Goal: Task Accomplishment & Management: Use online tool/utility

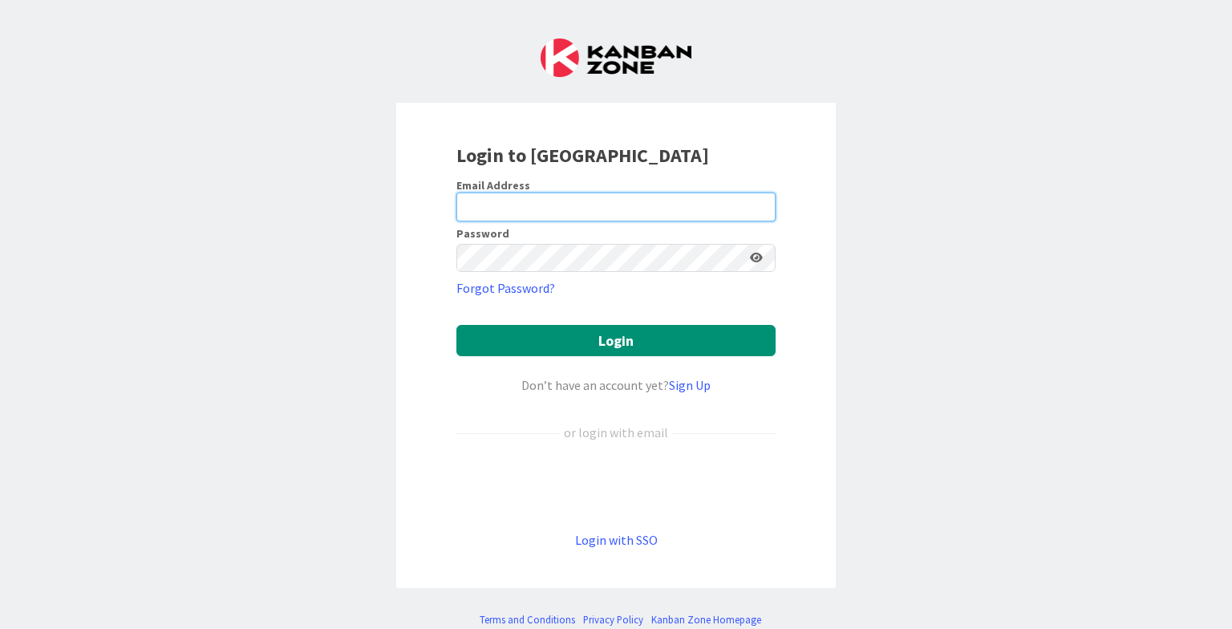
click at [674, 208] on input "email" at bounding box center [615, 206] width 319 height 29
click at [739, 217] on input "email" at bounding box center [615, 206] width 319 height 29
click at [456, 221] on div at bounding box center [456, 221] width 0 height 0
click at [1123, 338] on div "Login to [GEOGRAPHIC_DATA] Email Address Password Forgot Password? Login Don’t …" at bounding box center [616, 314] width 1232 height 629
click at [456, 221] on div at bounding box center [456, 221] width 0 height 0
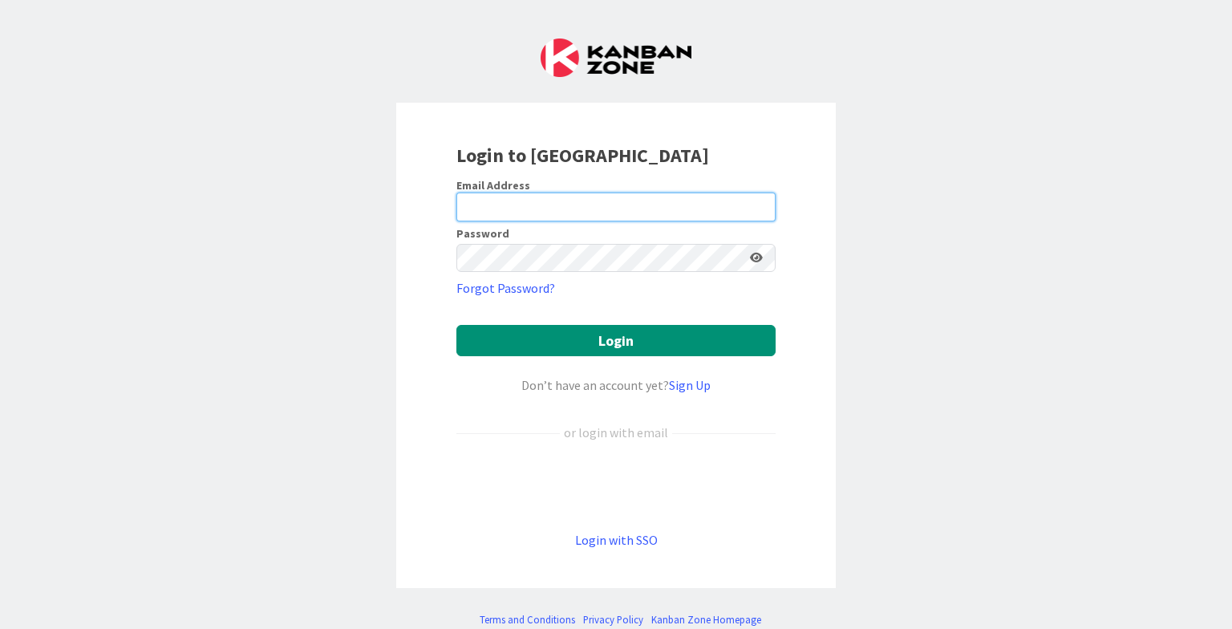
type input "[EMAIL_ADDRESS][DOMAIN_NAME]"
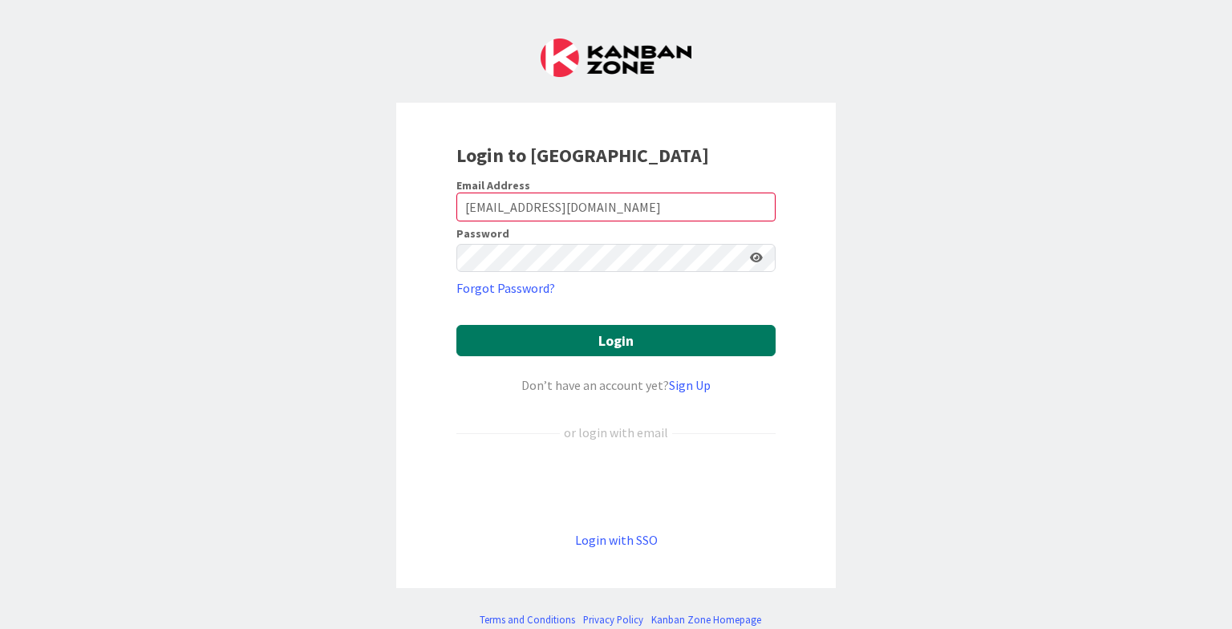
click at [577, 325] on button "Login" at bounding box center [615, 340] width 319 height 31
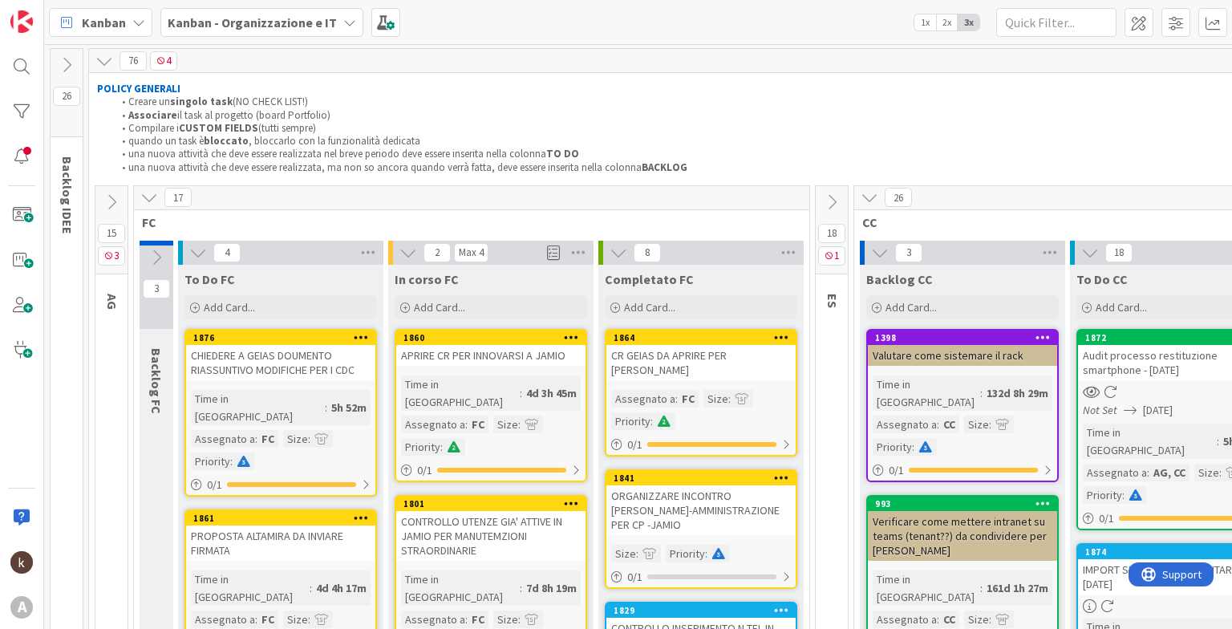
click at [113, 214] on div "15 3" at bounding box center [111, 230] width 32 height 88
click at [112, 197] on icon at bounding box center [112, 202] width 18 height 18
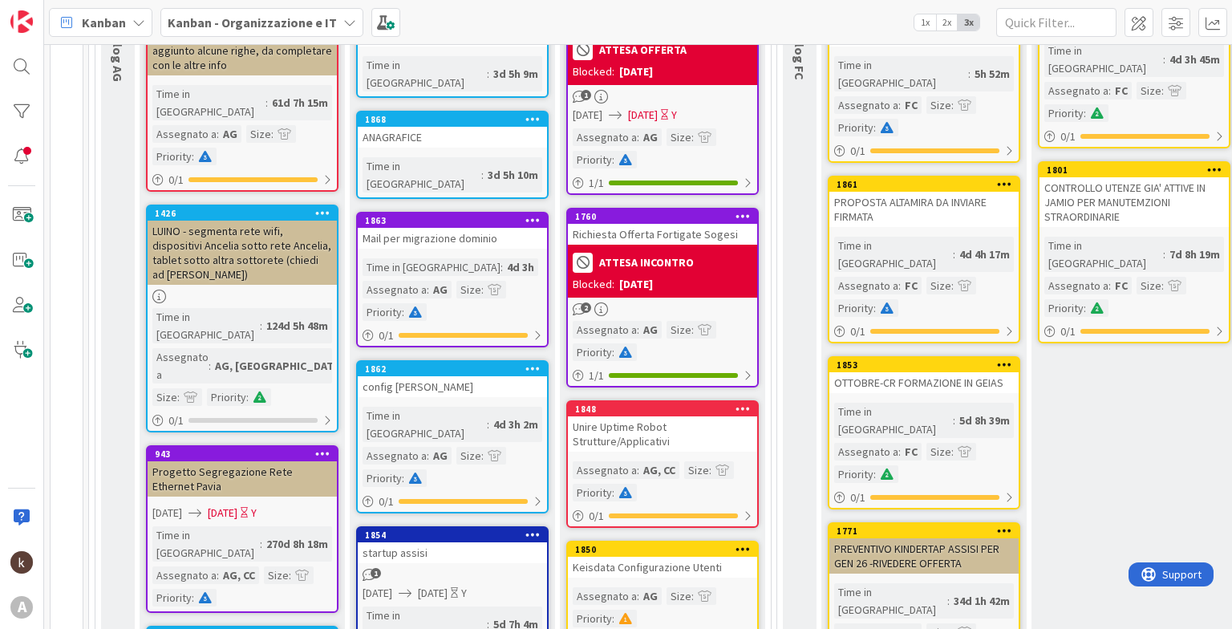
scroll to position [326, 0]
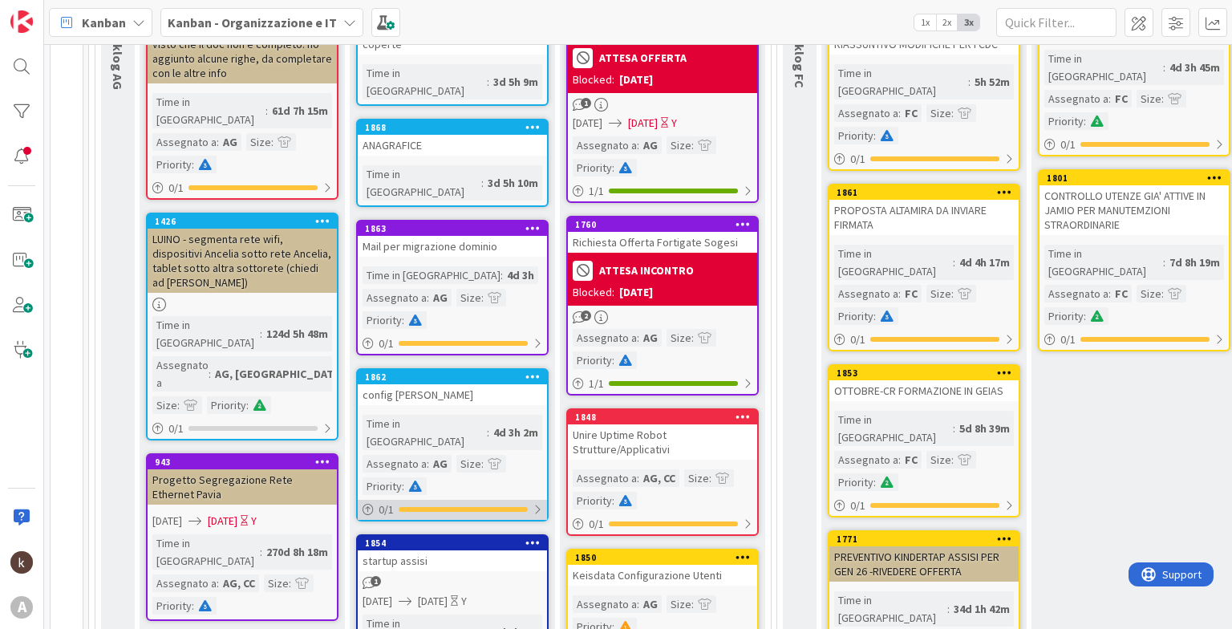
click at [467, 507] on div at bounding box center [463, 509] width 129 height 5
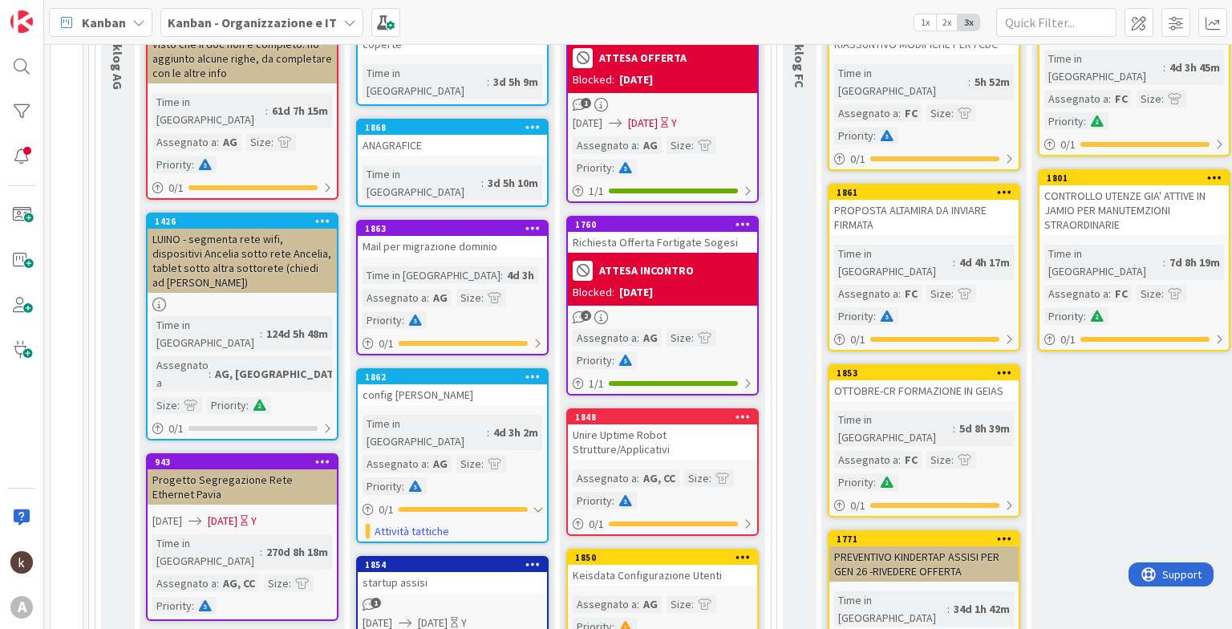
click at [432, 384] on div "config [PERSON_NAME]" at bounding box center [452, 394] width 189 height 21
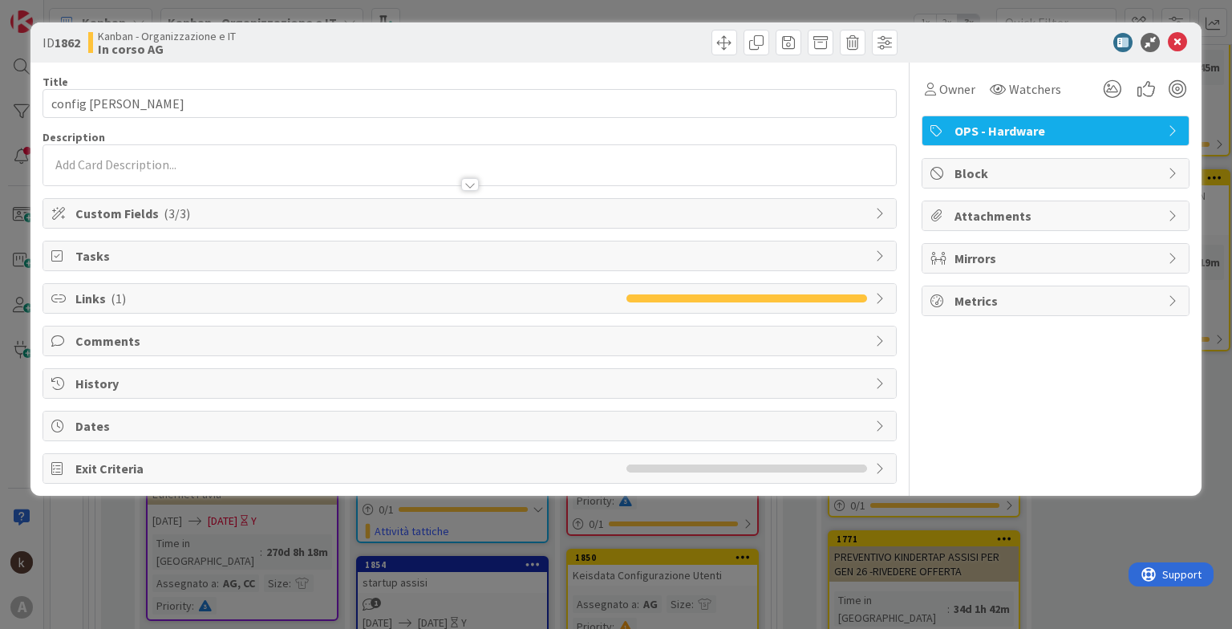
click at [395, 222] on div "Custom Fields ( 3/3 )" at bounding box center [469, 213] width 852 height 29
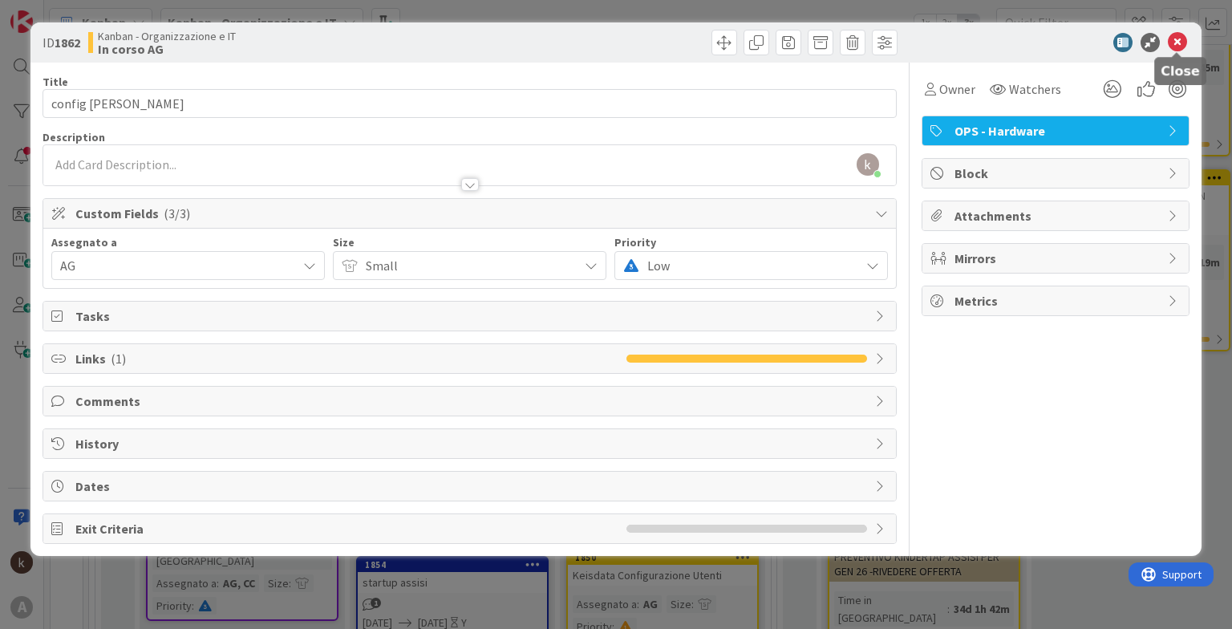
click at [1180, 42] on icon at bounding box center [1176, 42] width 19 height 19
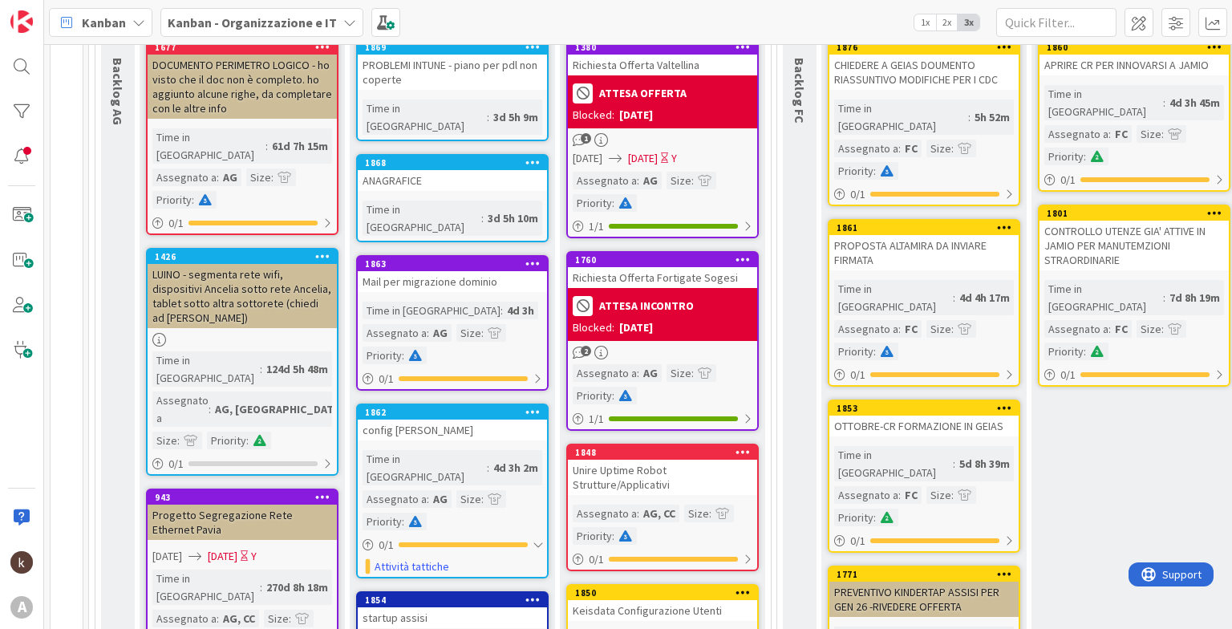
scroll to position [200, 0]
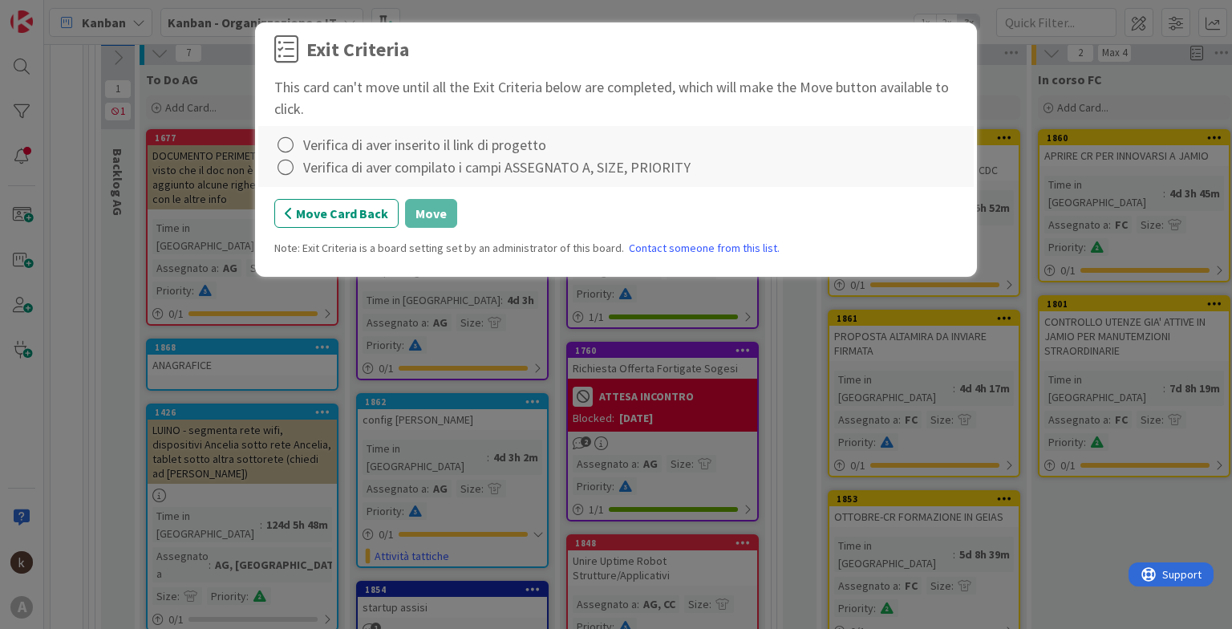
click at [392, 144] on div "Verifica di aver inserito il link di progetto" at bounding box center [424, 145] width 243 height 22
click at [284, 140] on icon at bounding box center [285, 145] width 22 height 22
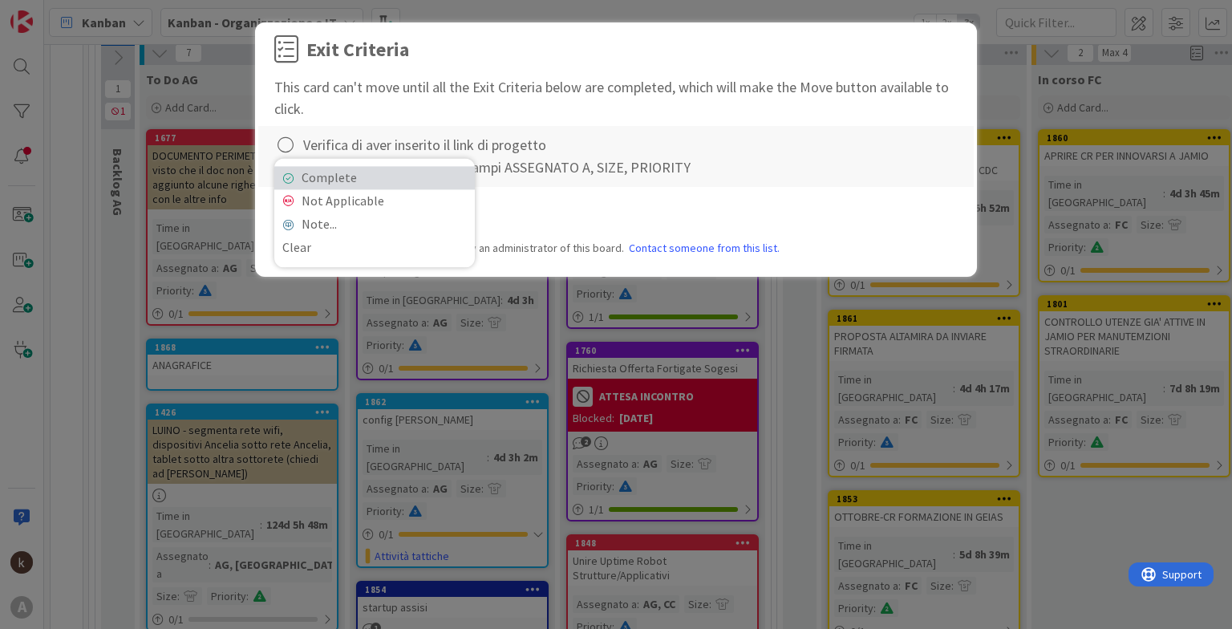
click at [288, 171] on link "Complete" at bounding box center [374, 177] width 200 height 23
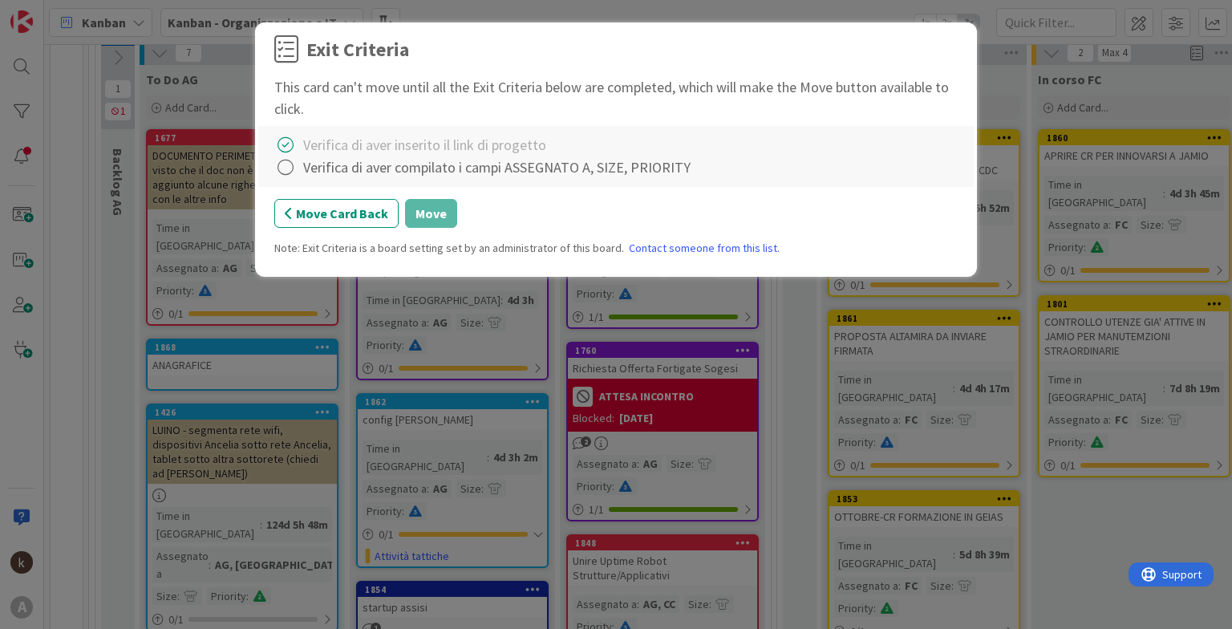
click at [288, 171] on icon at bounding box center [285, 167] width 22 height 22
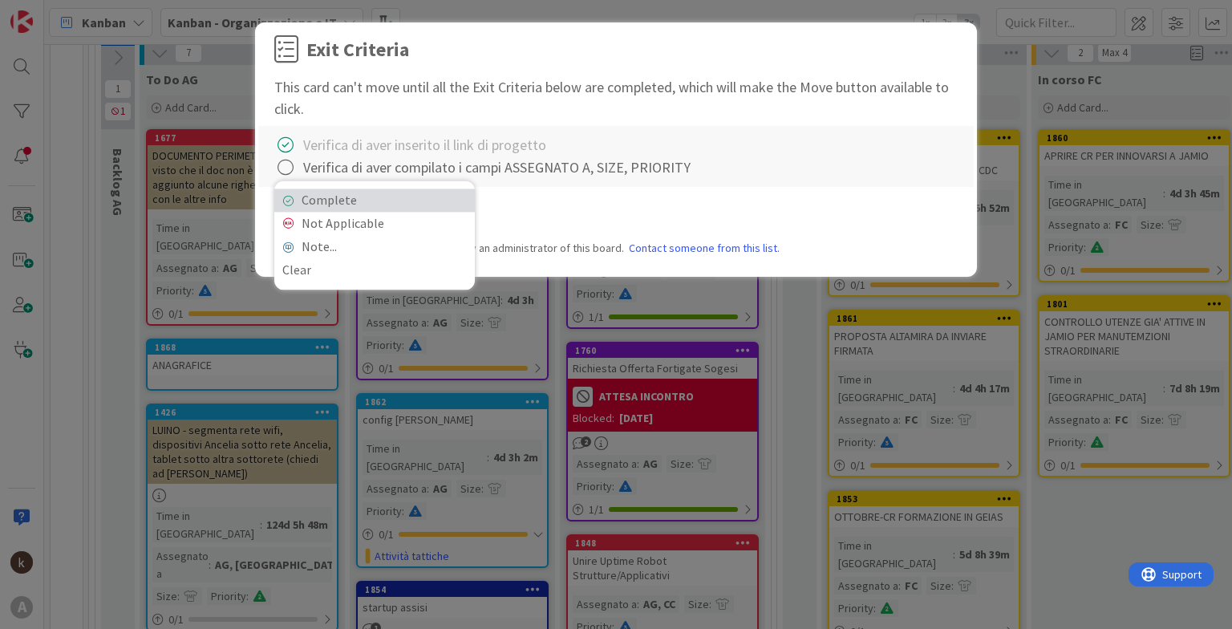
click at [331, 205] on link "Complete" at bounding box center [374, 199] width 200 height 23
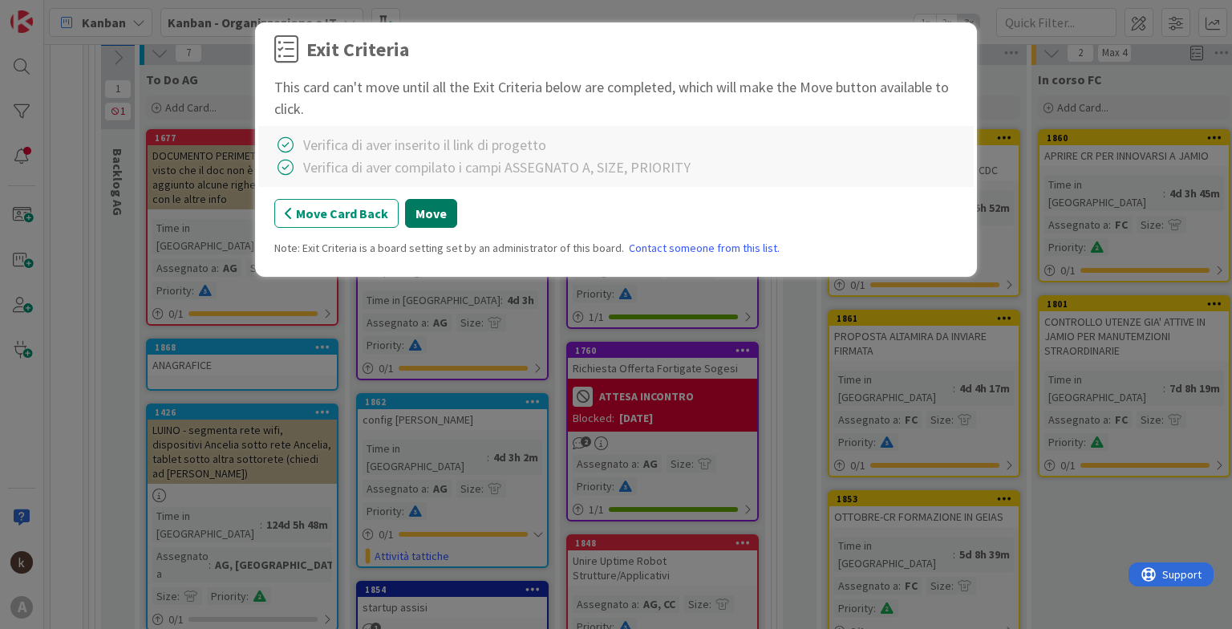
click at [430, 217] on button "Move" at bounding box center [431, 213] width 52 height 29
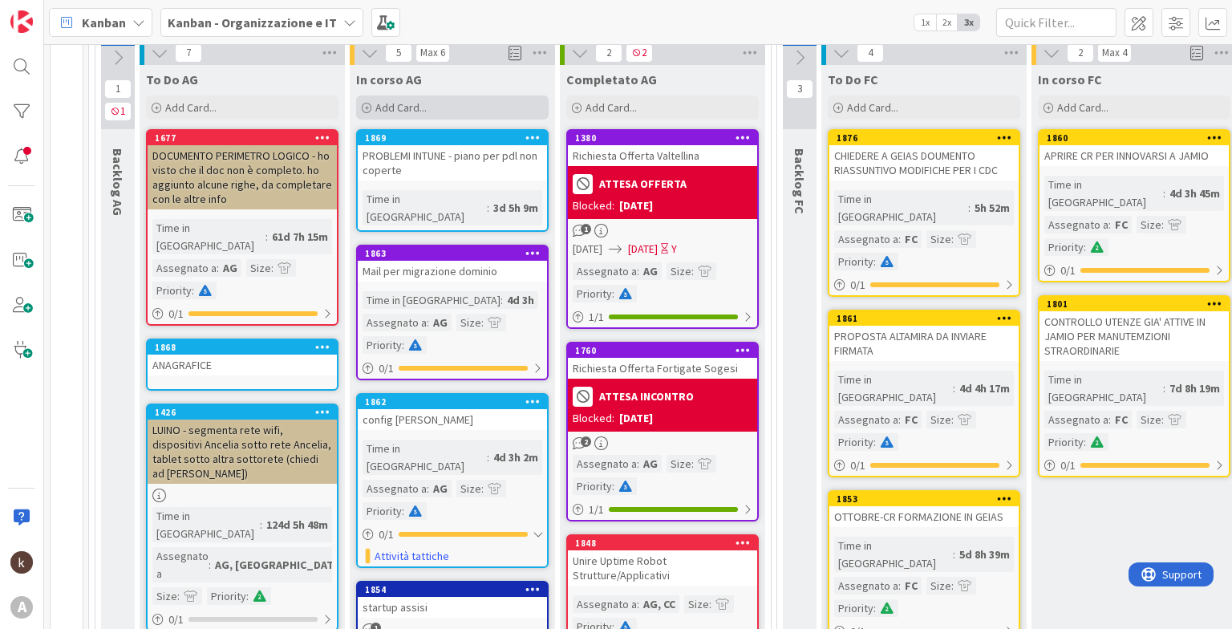
click at [414, 104] on span "Add Card..." at bounding box center [400, 107] width 51 height 14
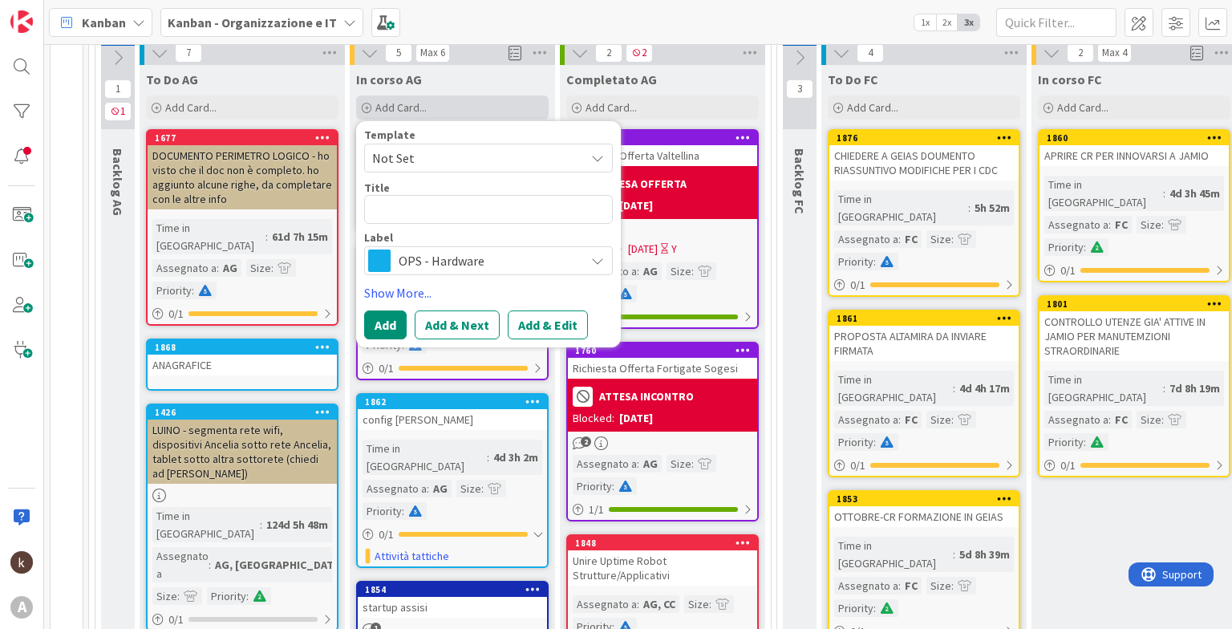
type textarea "x"
type textarea "v"
type textarea "x"
type textarea "ve"
type textarea "x"
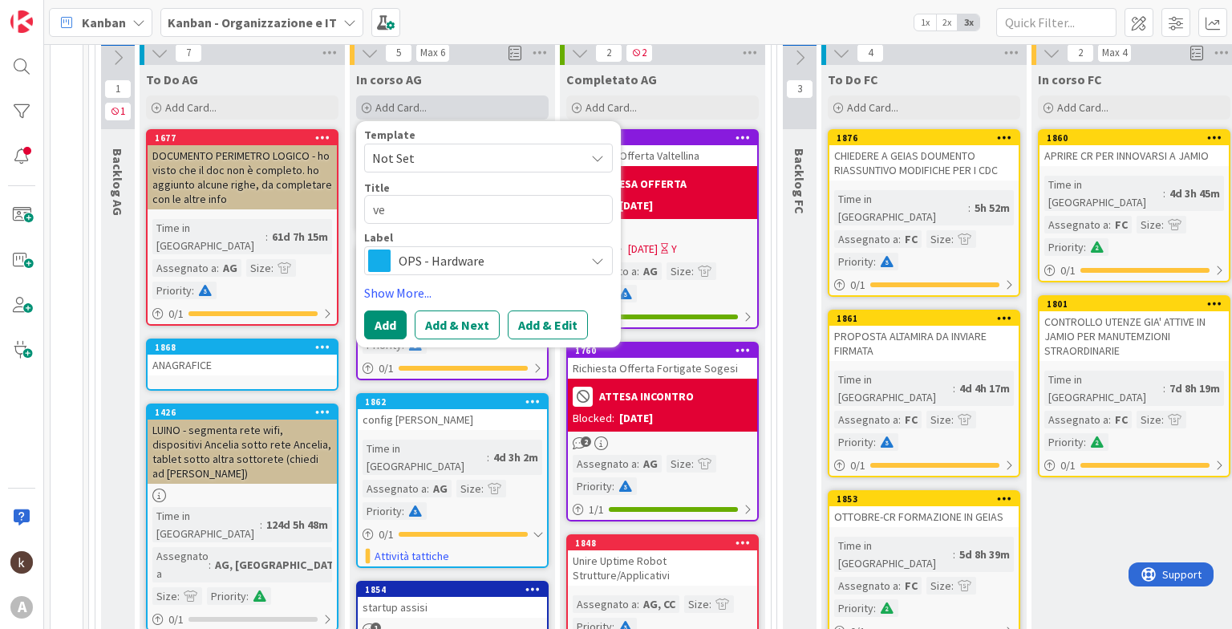
type textarea "ver"
type textarea "x"
type textarea "veri"
type textarea "x"
type textarea "verif"
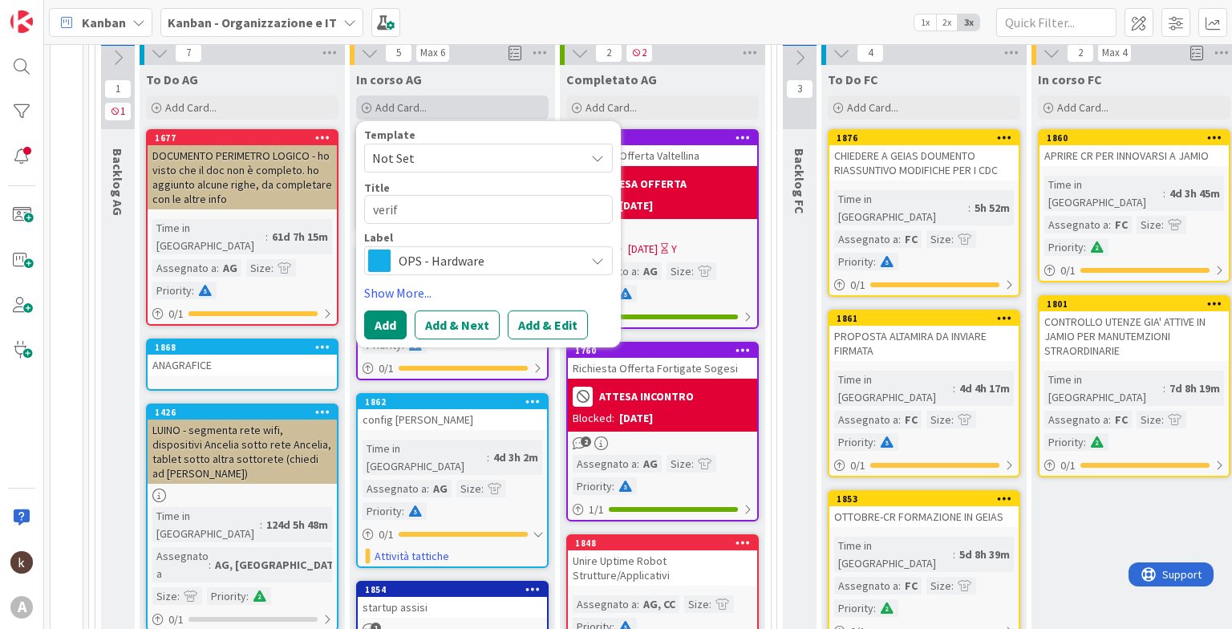
type textarea "x"
type textarea "verifi"
type textarea "x"
type textarea "verific"
type textarea "x"
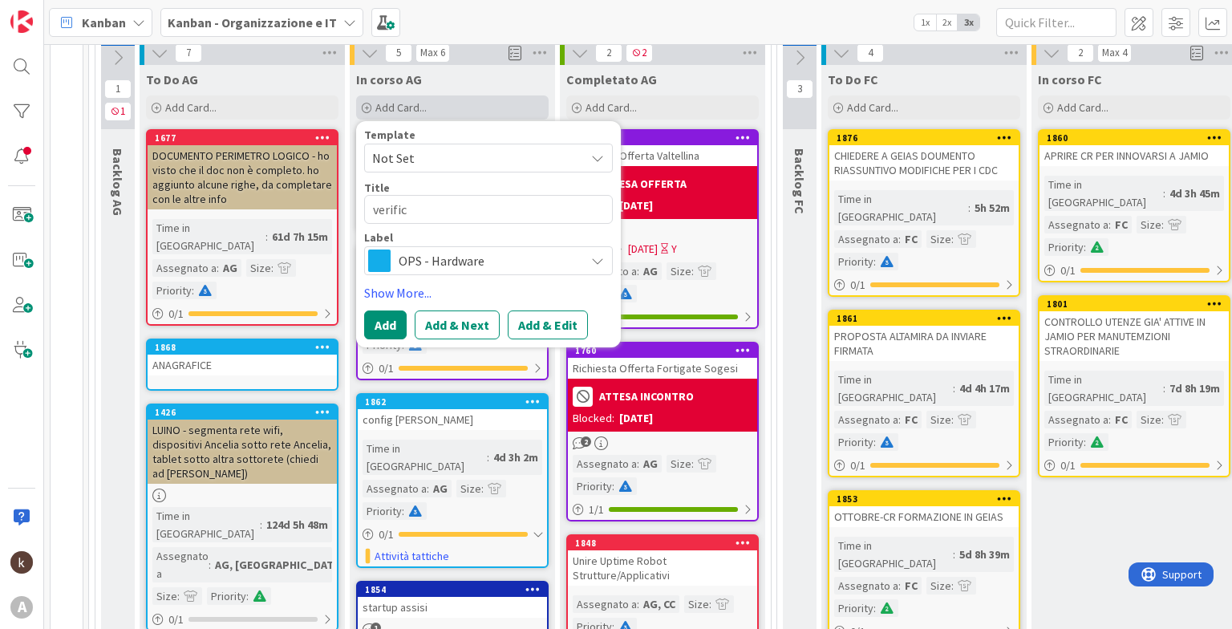
type textarea "verifica"
type textarea "x"
type textarea "verifica"
type textarea "x"
type textarea "verifica p"
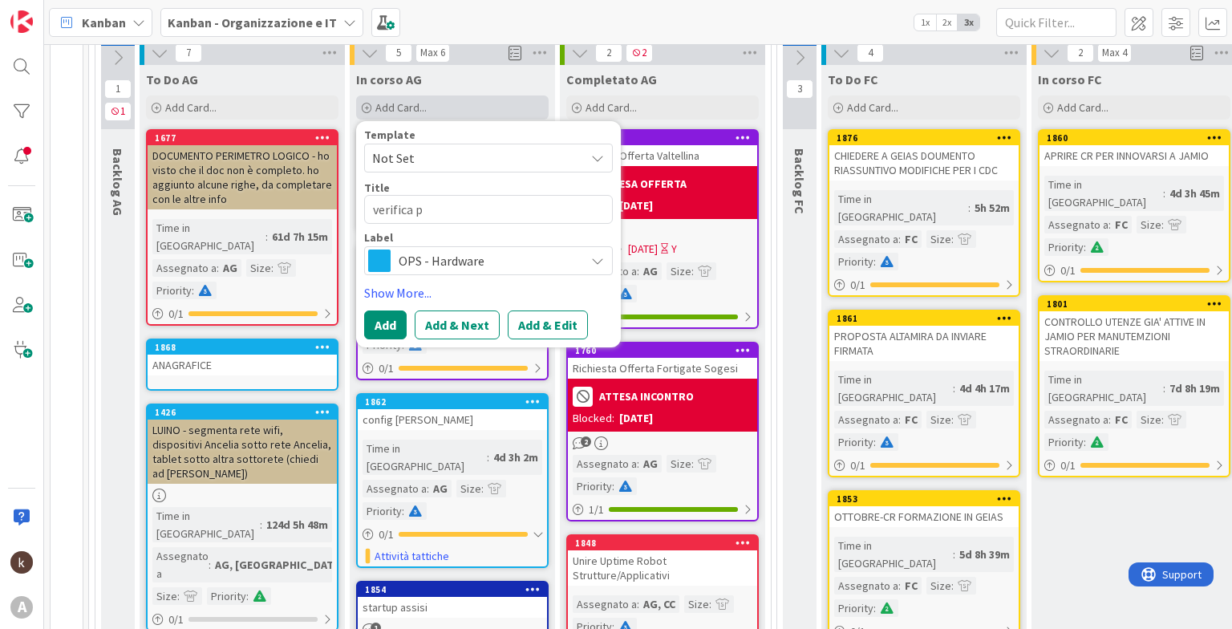
type textarea "x"
type textarea "verifica pd"
type textarea "x"
type textarea "verifica pdl"
type textarea "x"
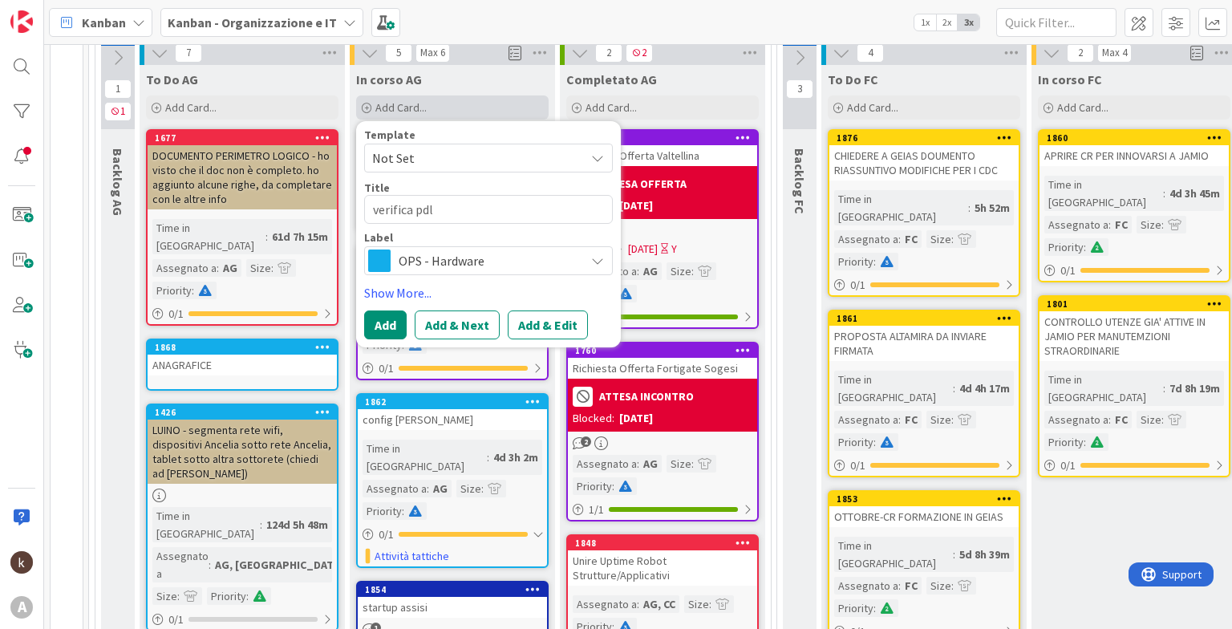
type textarea "verifica pdl"
type textarea "x"
type textarea "verifica pdl s"
type textarea "x"
type textarea "verifica pdl se"
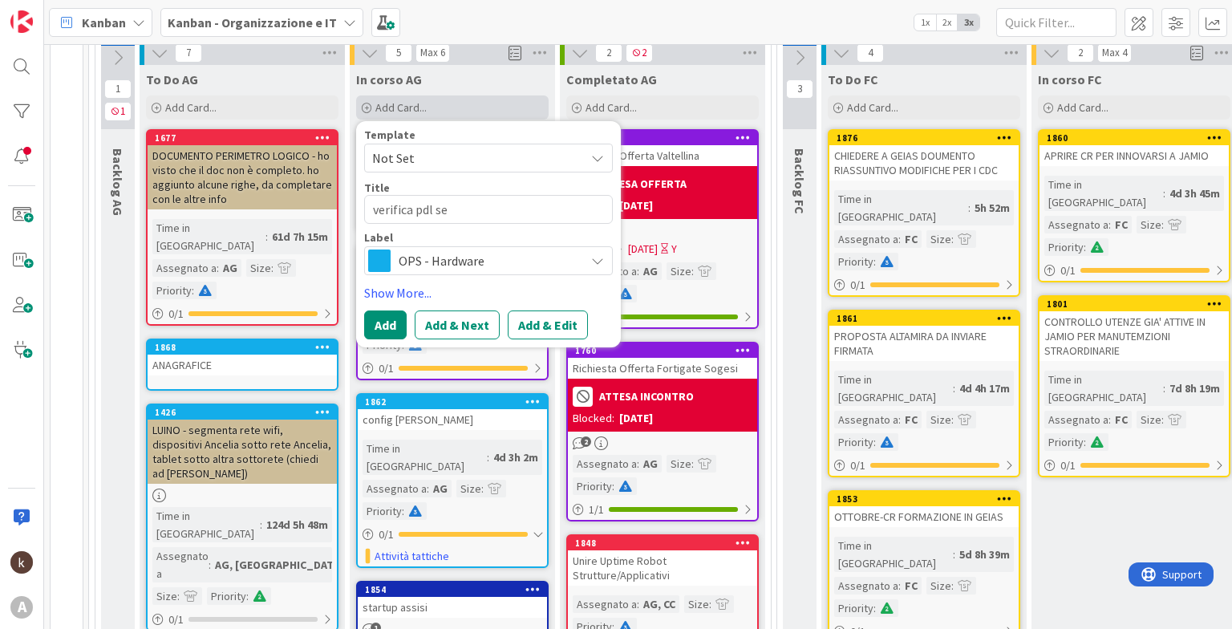
type textarea "x"
type textarea "verifica pdl sen"
type textarea "x"
type textarea "verifica pdl sent"
type textarea "x"
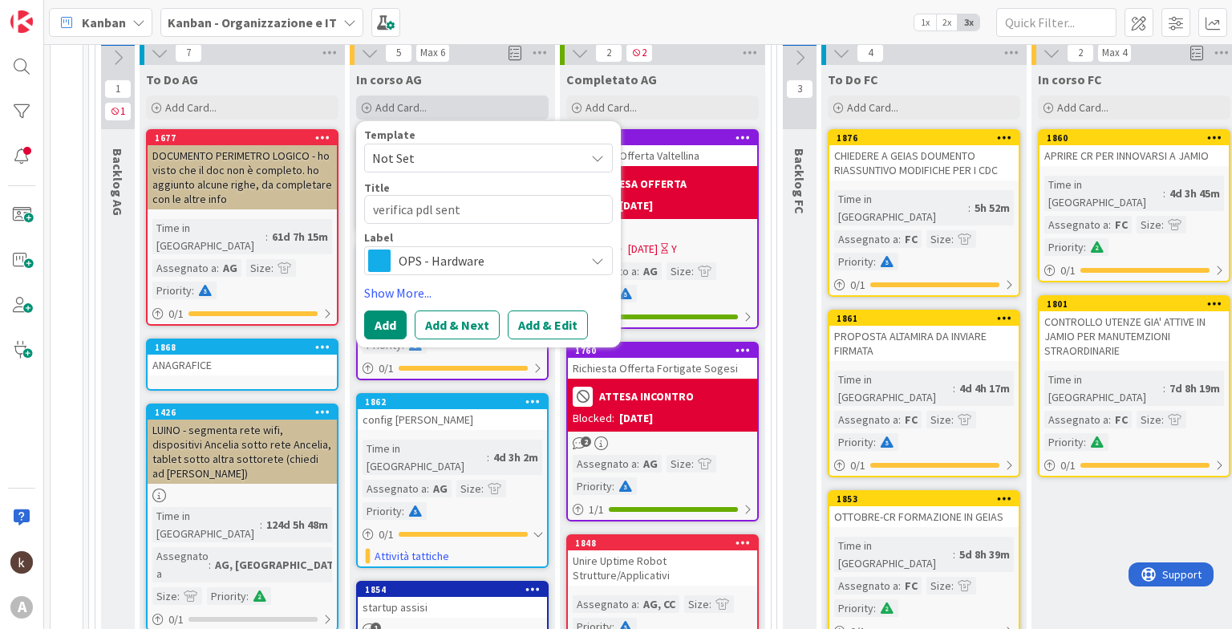
type textarea "verifica pdl senti"
type textarea "x"
type textarea "verifica pdl sentin"
type textarea "x"
type textarea "verifica pdl sentine"
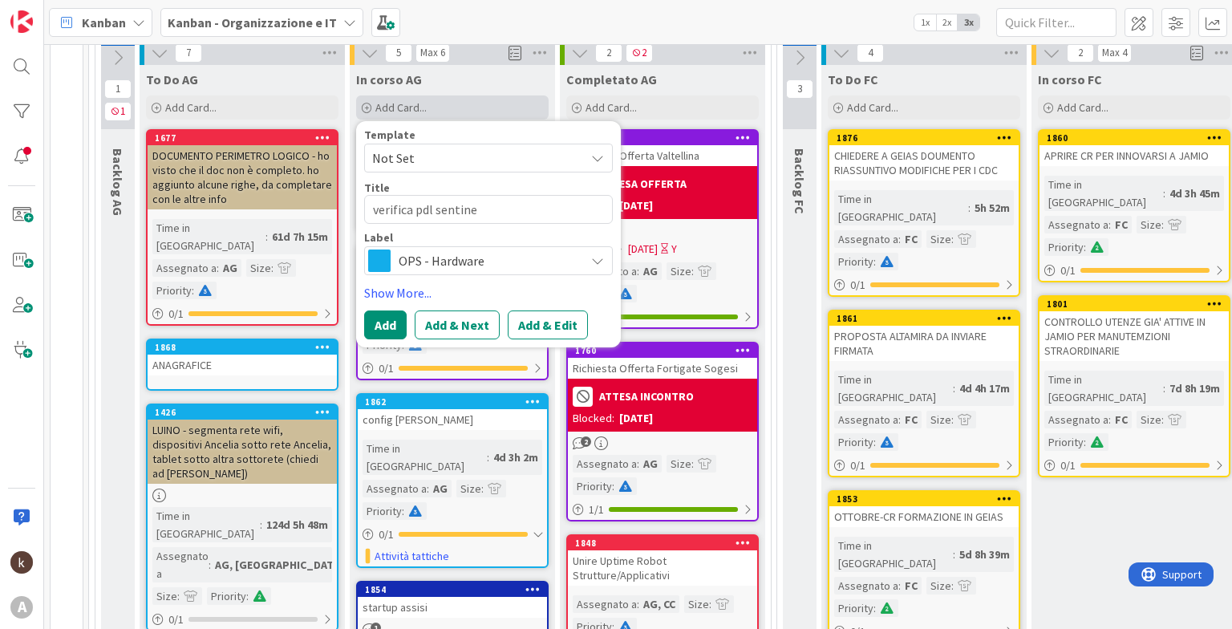
type textarea "x"
type textarea "verifica pdl sentine"
type textarea "x"
type textarea "verifica pdl sentine s"
type textarea "x"
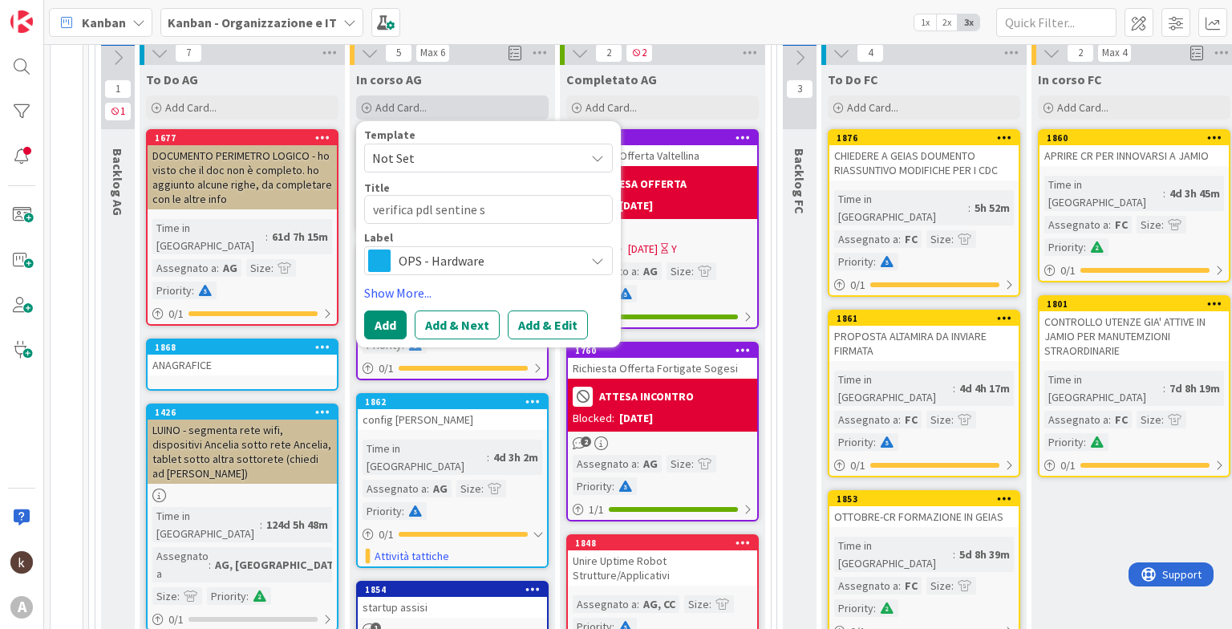
type textarea "verifica pdl sentine sp"
type textarea "x"
type textarea "verifica pdl sentine spe"
type textarea "x"
type textarea "verifica pdl sentine spen"
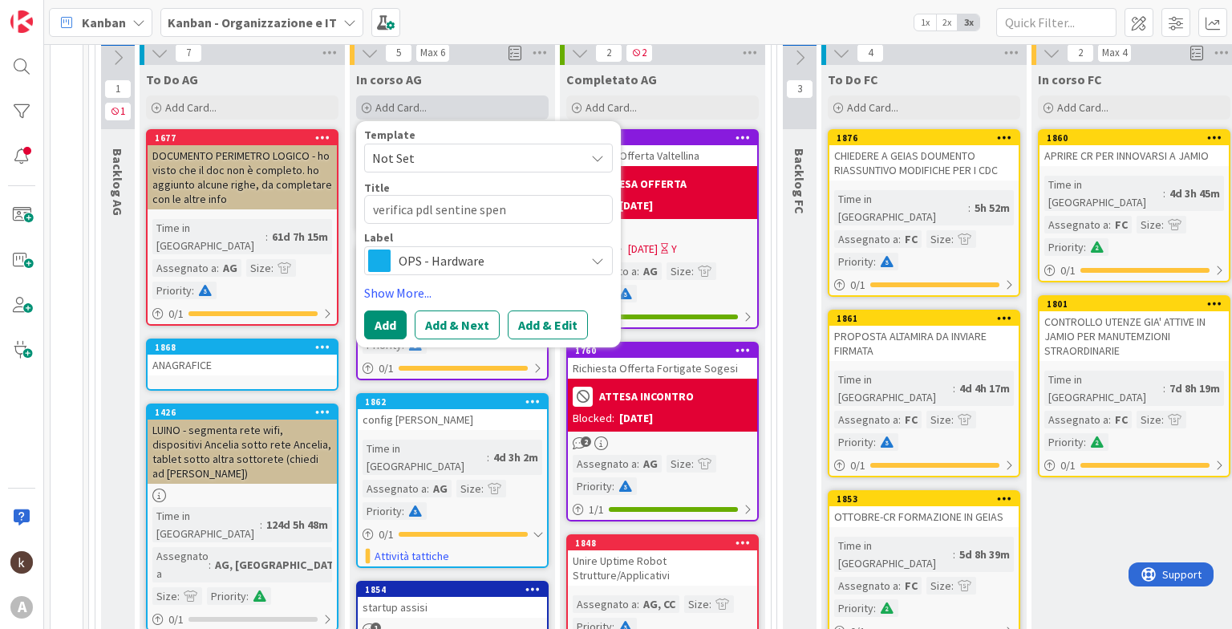
type textarea "x"
type textarea "verifica pdl sentine spent"
type textarea "x"
type textarea "verifica pdl sentine spente"
click at [467, 269] on span "OPS - Hardware" at bounding box center [488, 260] width 178 height 22
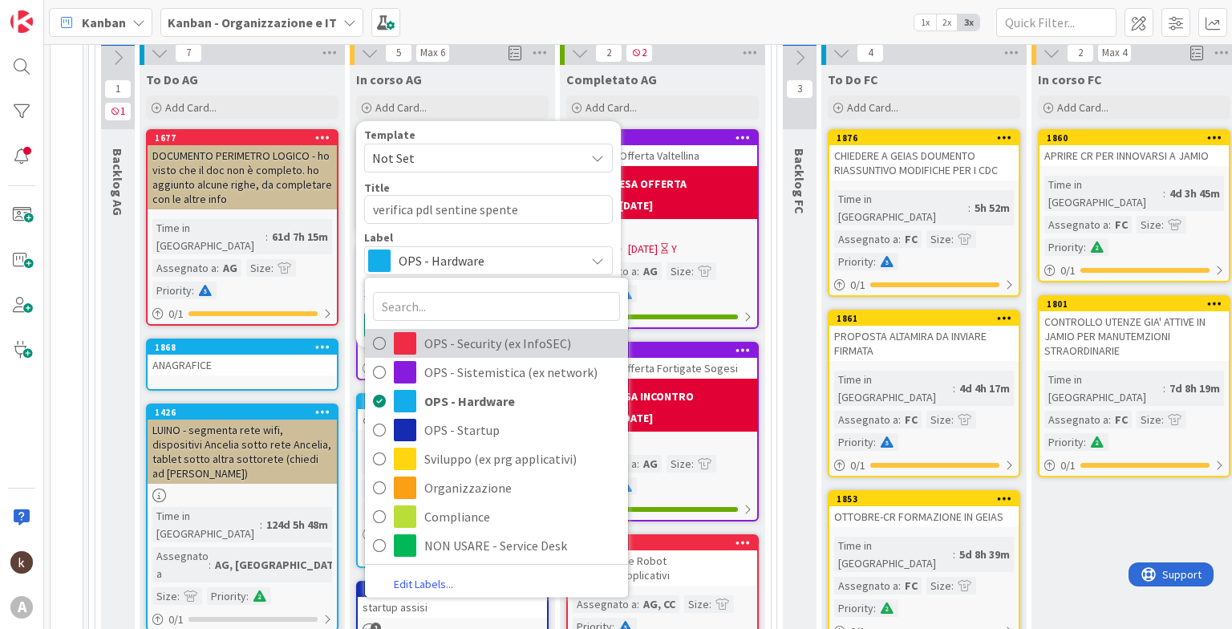
click at [441, 353] on span "OPS - Security (ex InfoSEC)" at bounding box center [522, 343] width 196 height 24
type textarea "x"
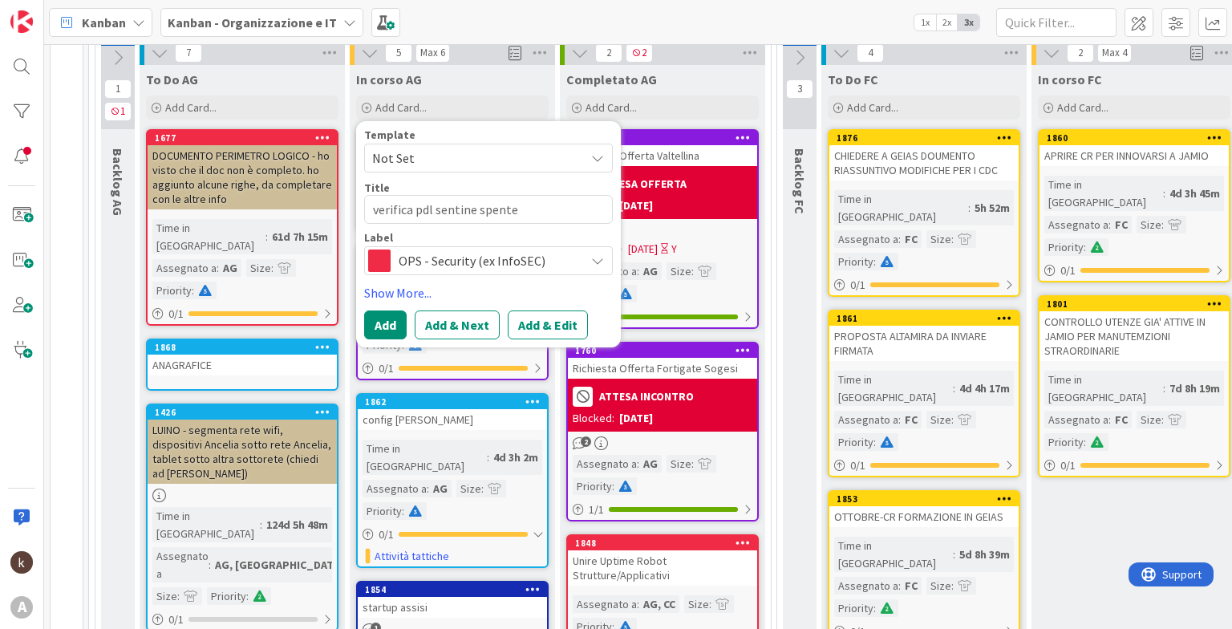
click at [498, 269] on span "OPS - Security (ex InfoSEC)" at bounding box center [488, 260] width 178 height 22
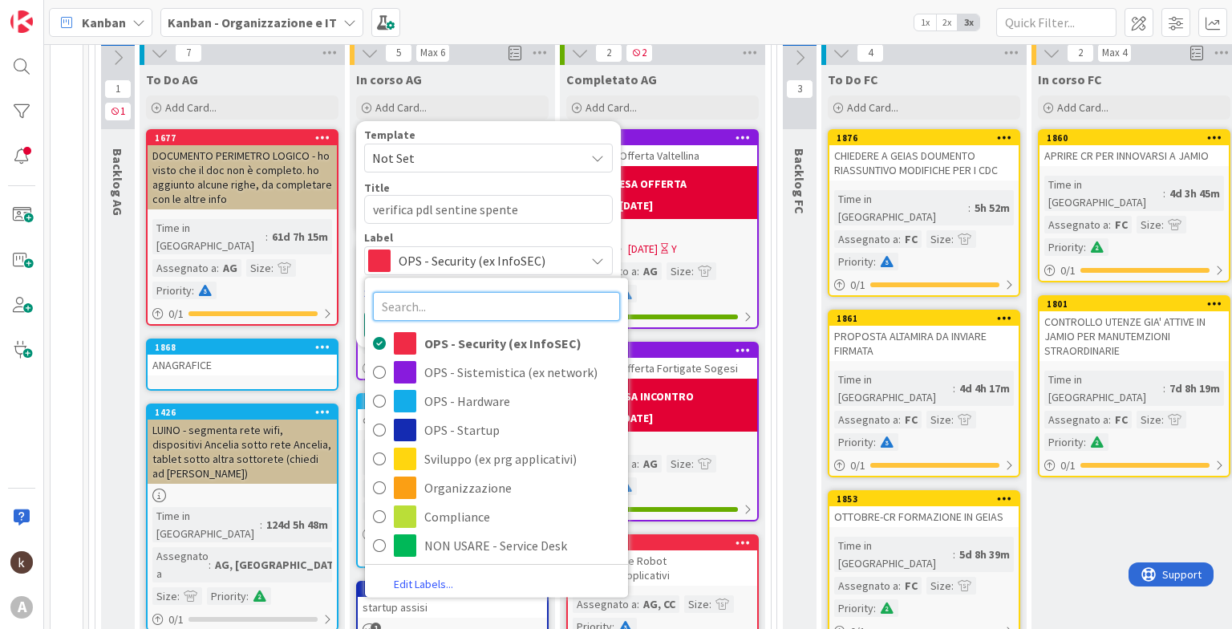
click at [471, 304] on input "text" at bounding box center [496, 306] width 247 height 29
click at [523, 195] on textarea "verifica pdl sentine spente" at bounding box center [488, 209] width 249 height 29
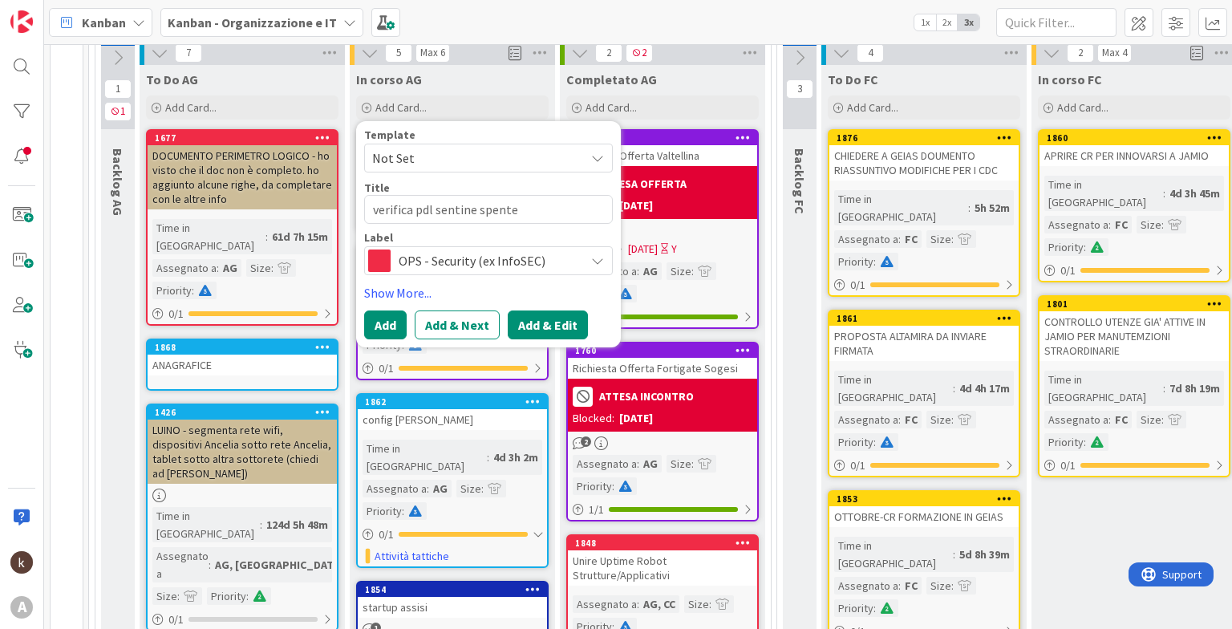
click at [540, 327] on button "Add & Edit" at bounding box center [548, 324] width 80 height 29
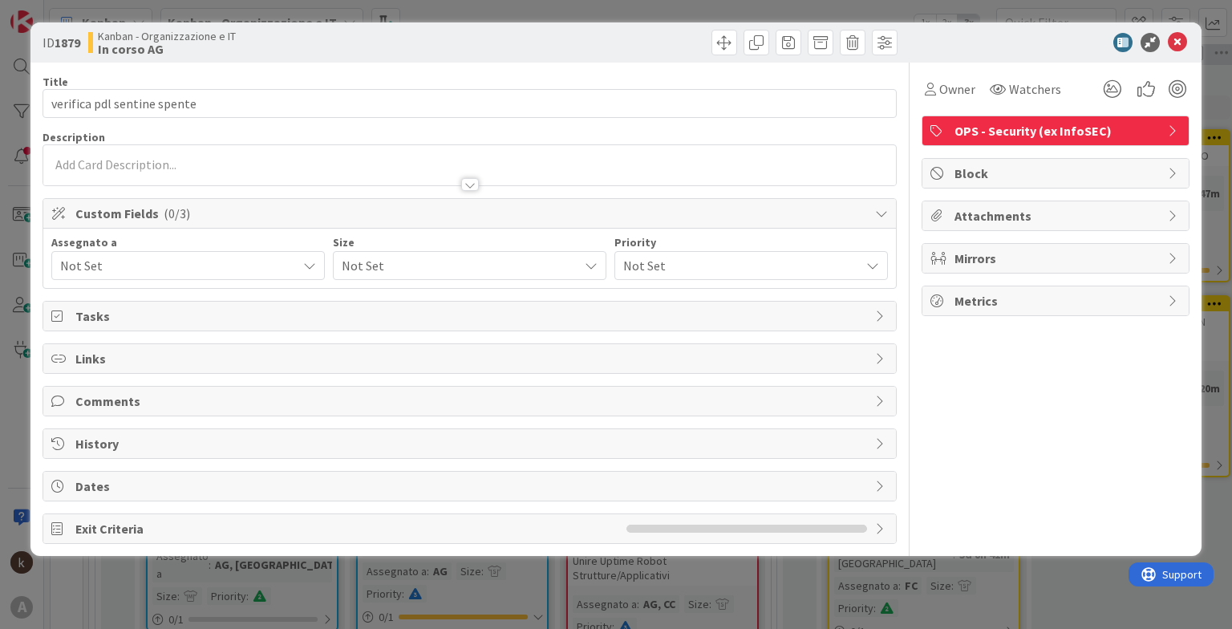
click at [282, 270] on span "Not Set" at bounding box center [178, 265] width 237 height 19
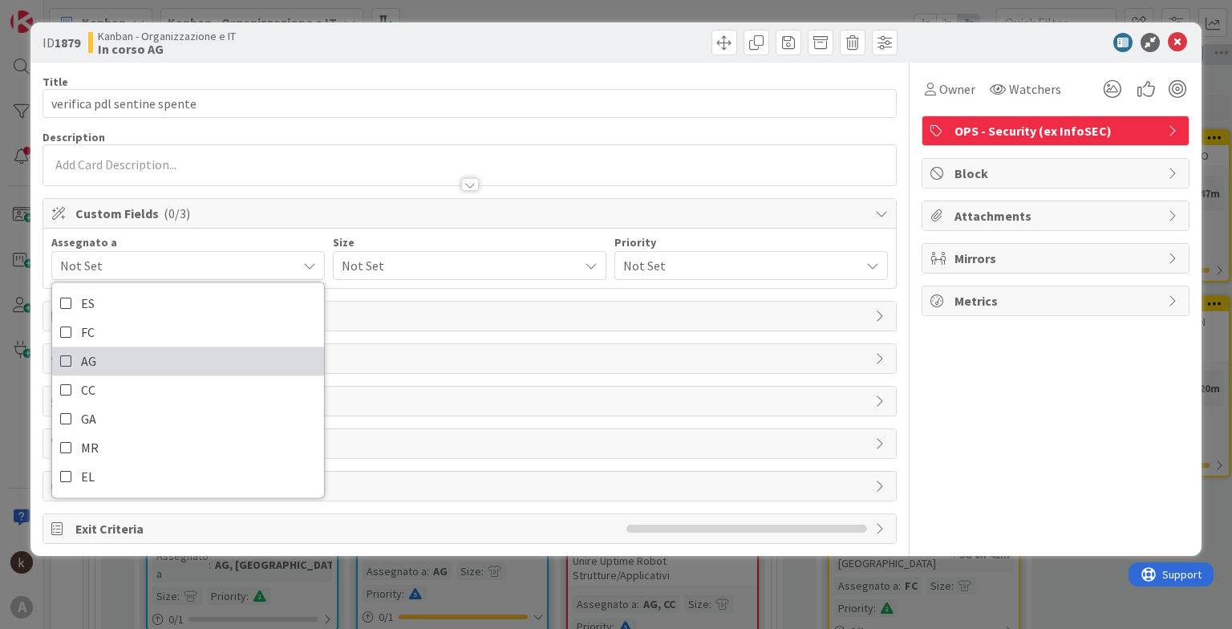
click at [97, 353] on link "AG" at bounding box center [188, 360] width 272 height 29
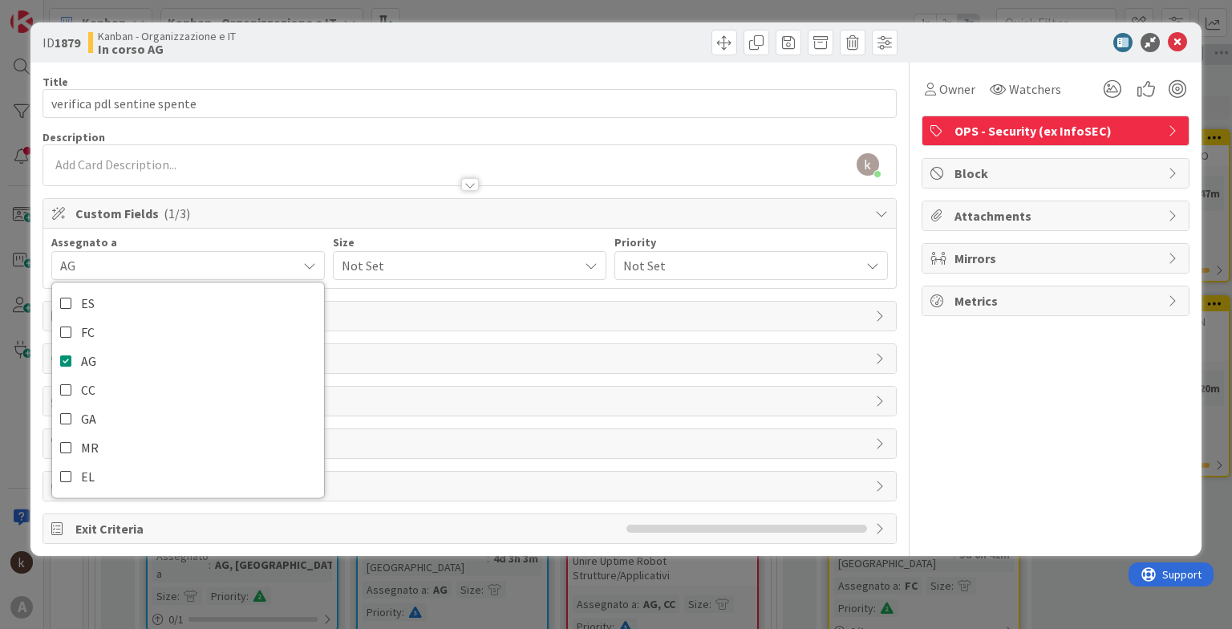
click at [414, 265] on span "Not Set" at bounding box center [456, 265] width 229 height 22
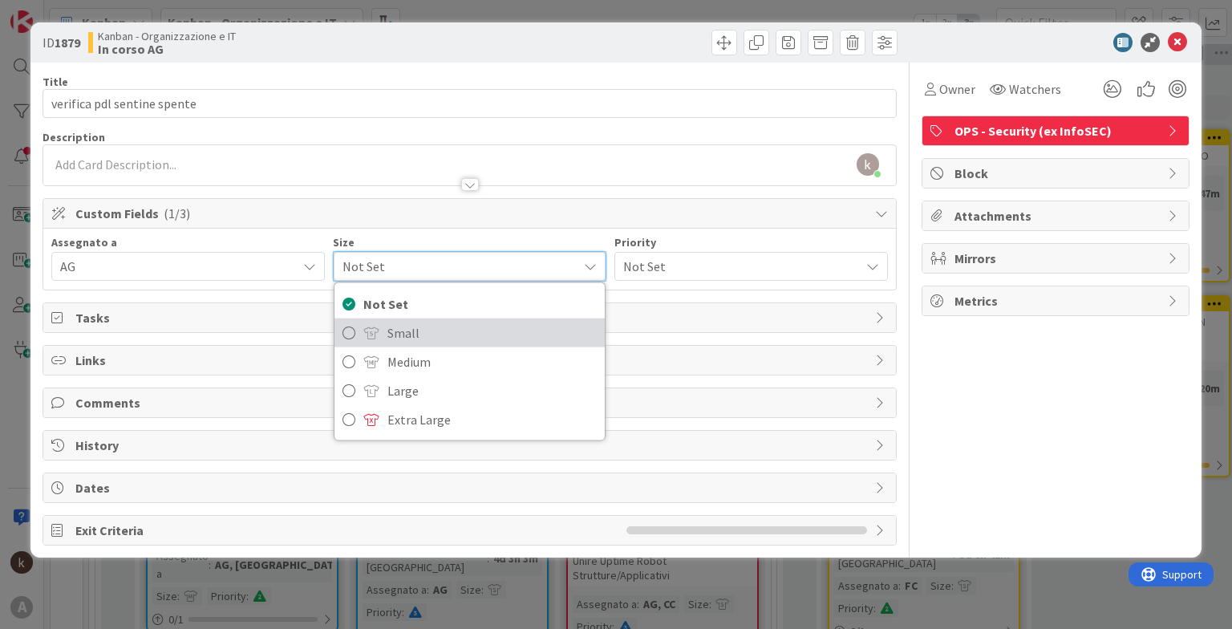
click at [385, 322] on link "Small" at bounding box center [469, 332] width 270 height 29
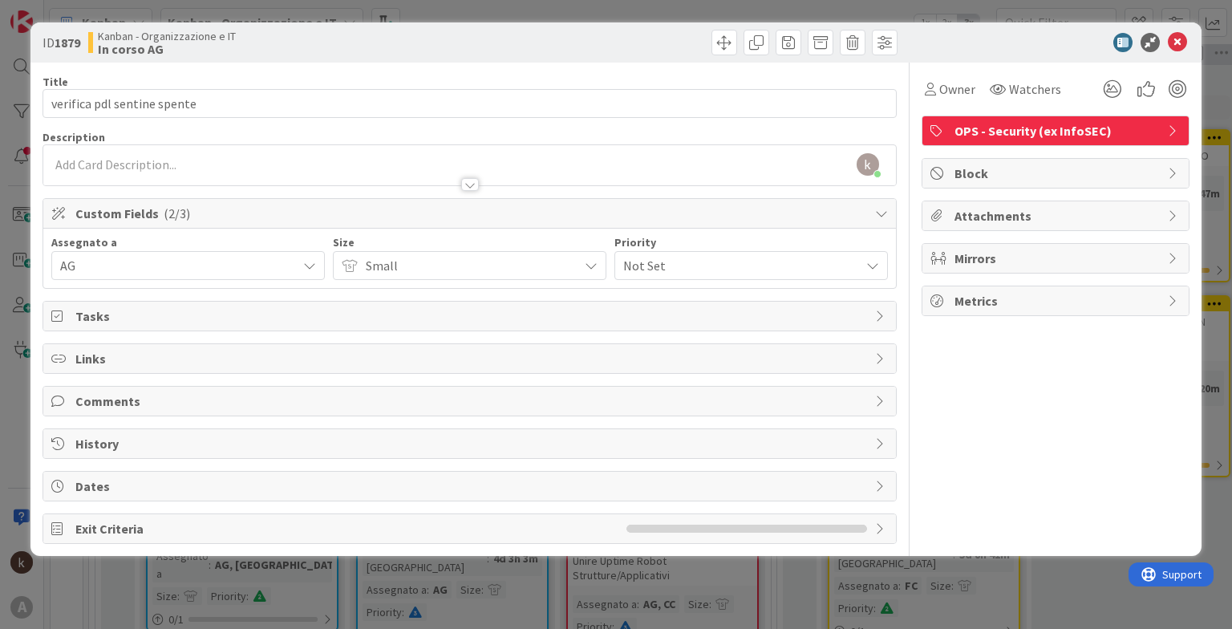
click at [646, 261] on span "Not Set" at bounding box center [737, 265] width 229 height 22
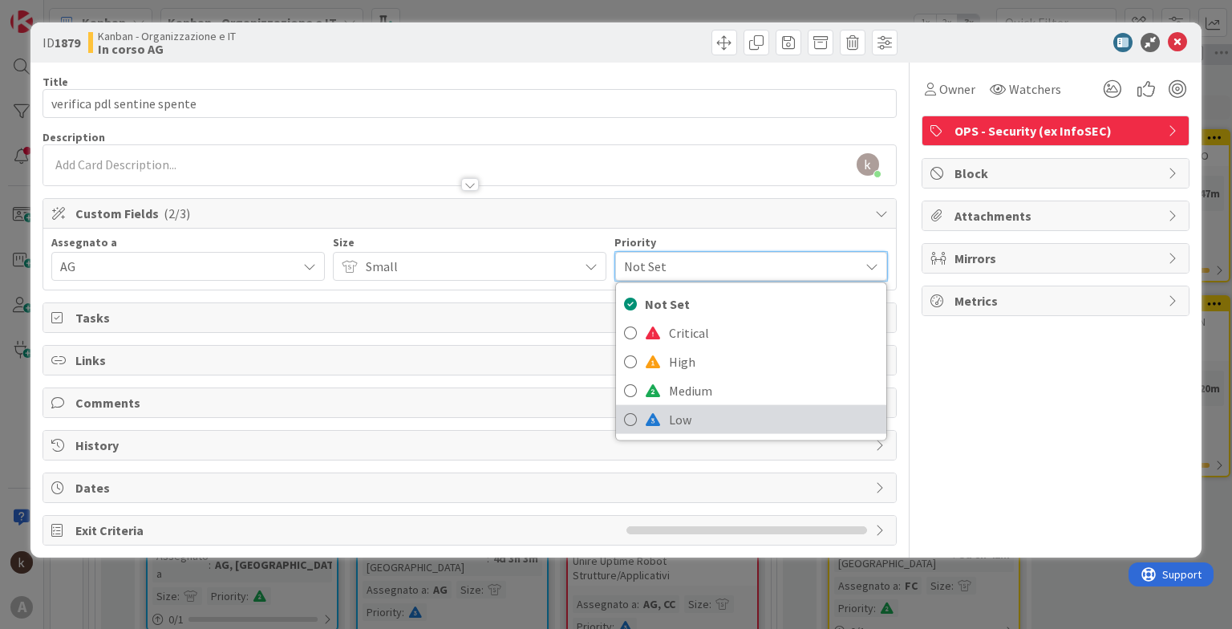
click at [653, 417] on span at bounding box center [653, 419] width 16 height 13
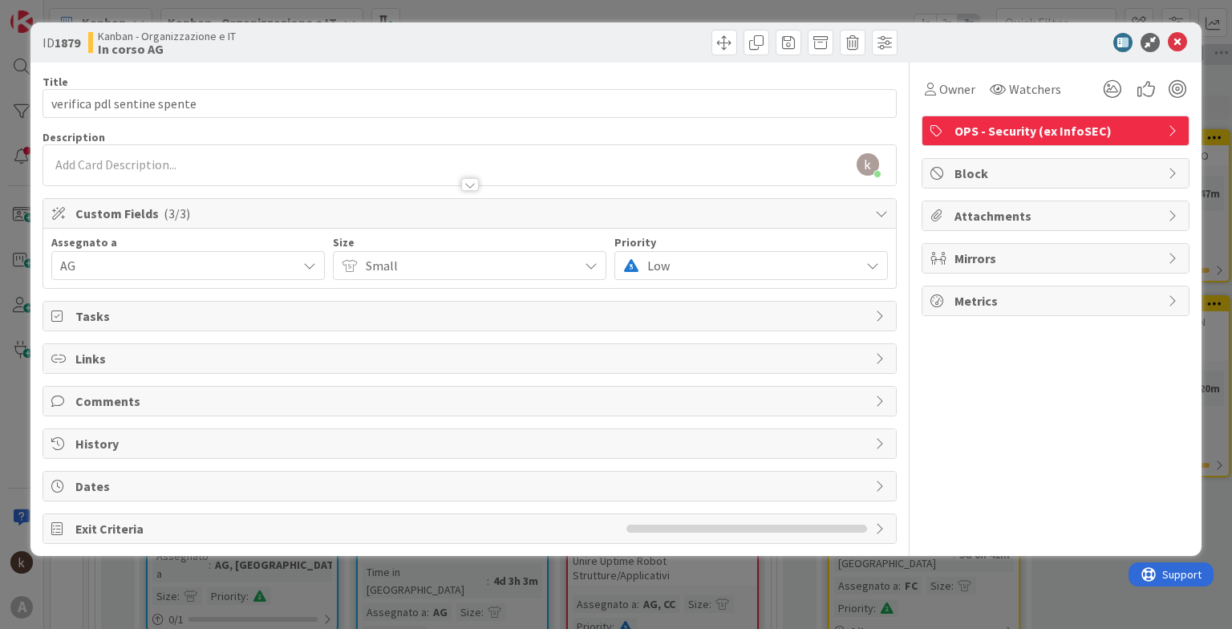
click at [652, 254] on span "Low" at bounding box center [749, 265] width 204 height 22
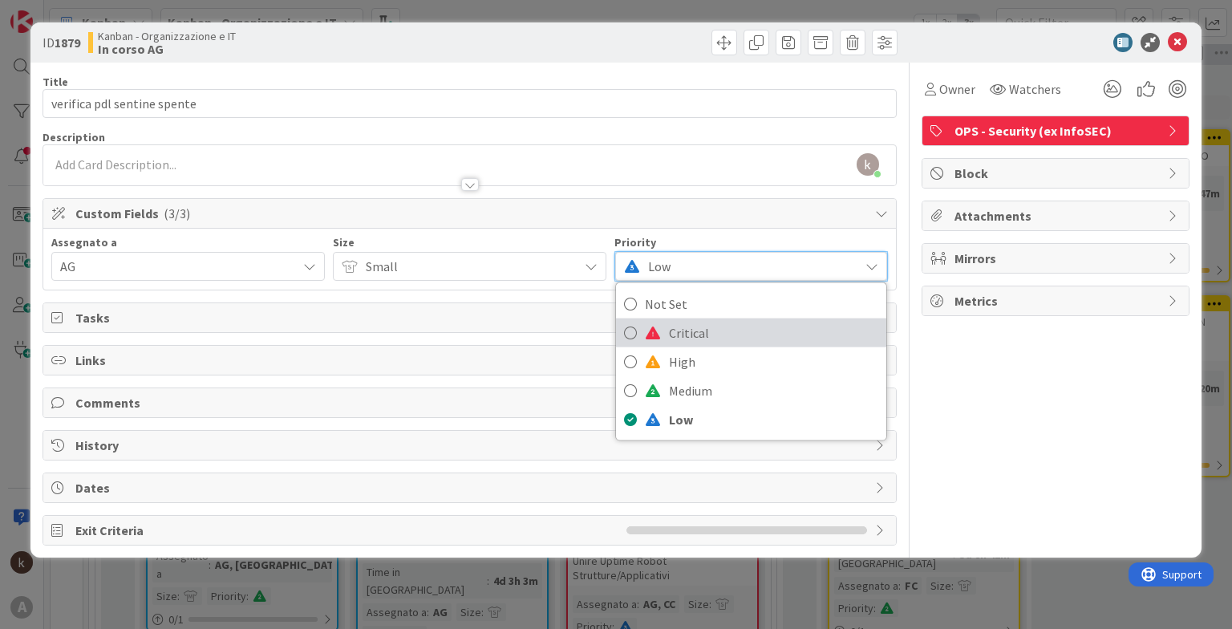
click at [648, 323] on link "Critical" at bounding box center [751, 332] width 270 height 29
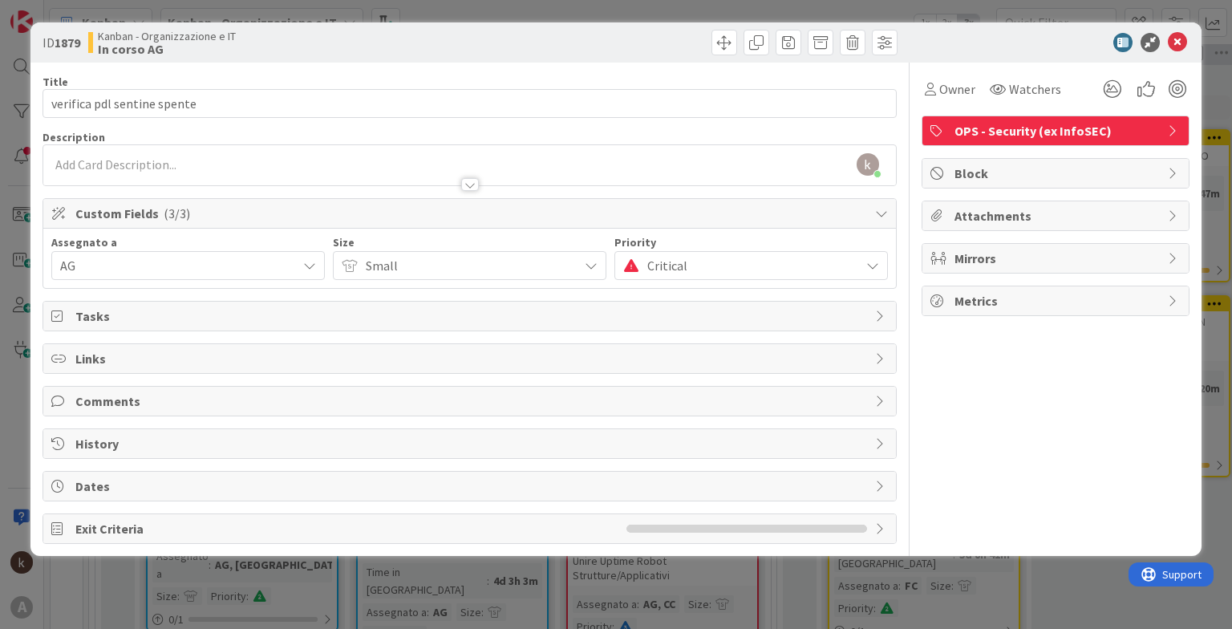
click at [649, 257] on span "Critical" at bounding box center [749, 265] width 204 height 22
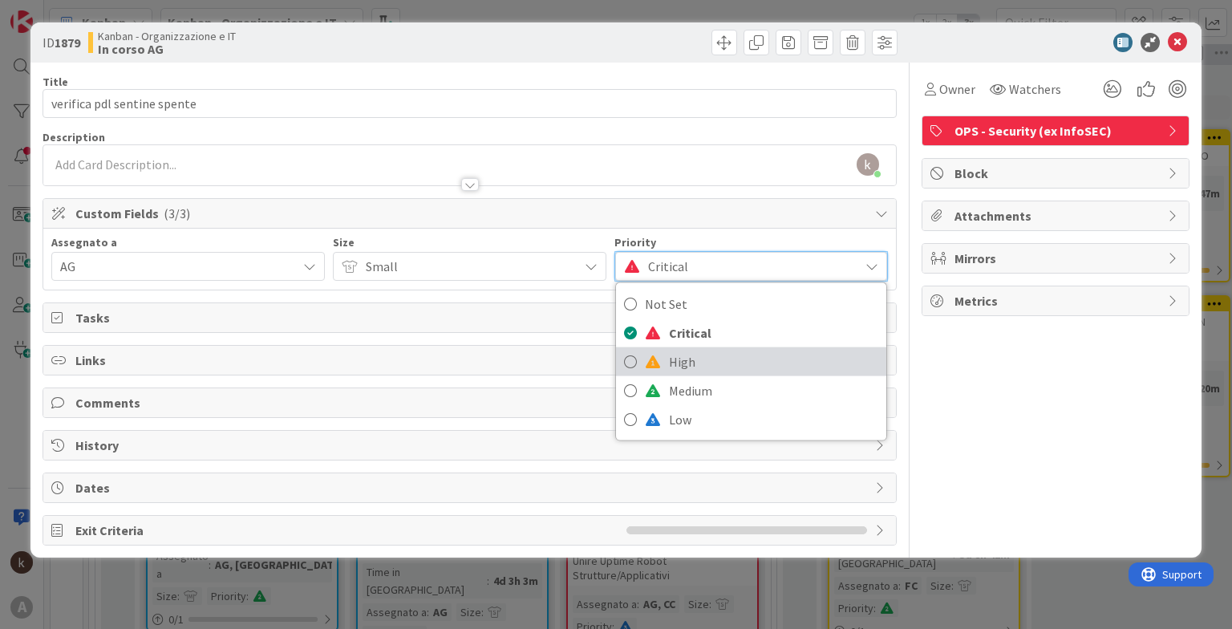
click at [641, 362] on link "High" at bounding box center [751, 361] width 270 height 29
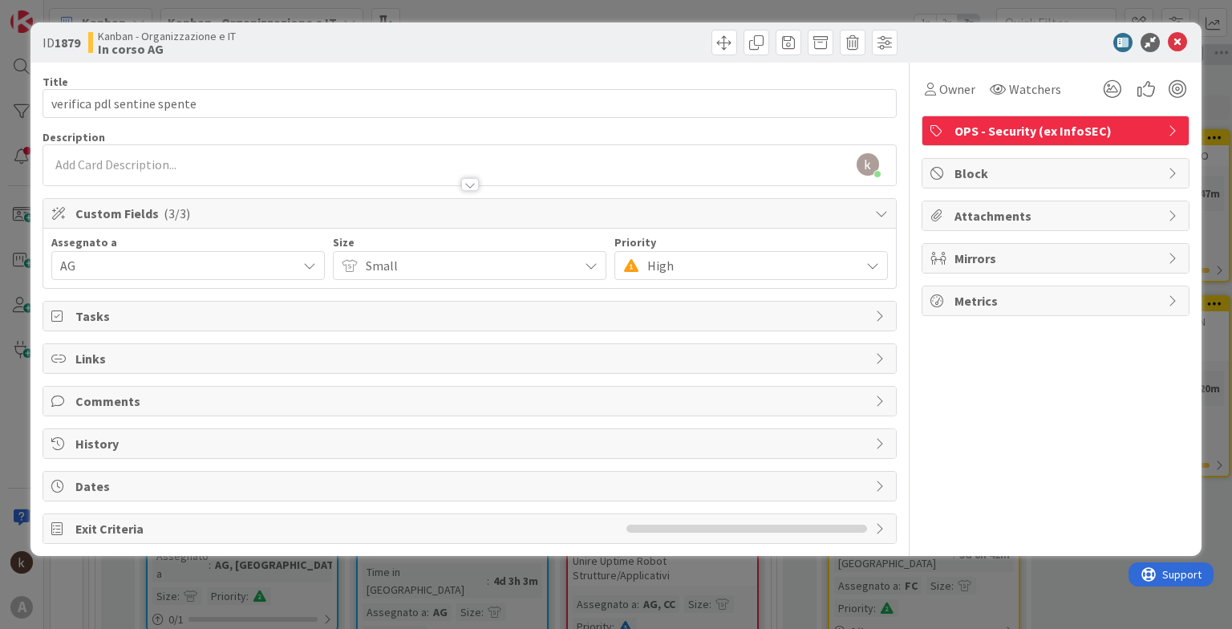
click at [140, 401] on span "Comments" at bounding box center [470, 400] width 791 height 19
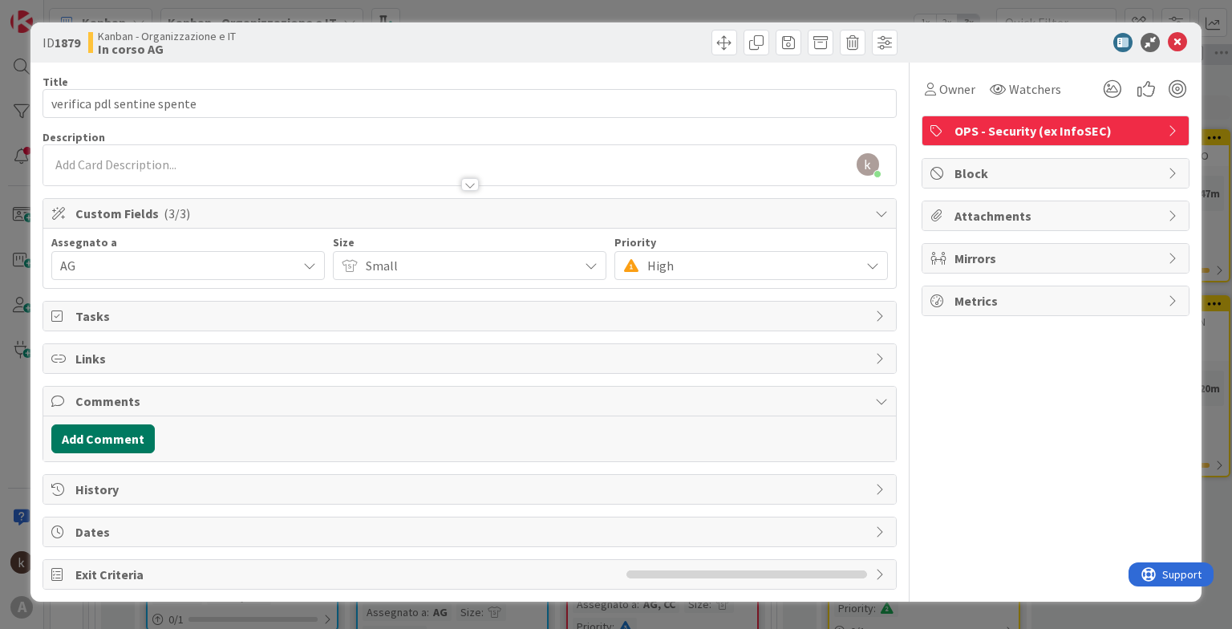
click at [92, 436] on button "Add Comment" at bounding box center [102, 438] width 103 height 29
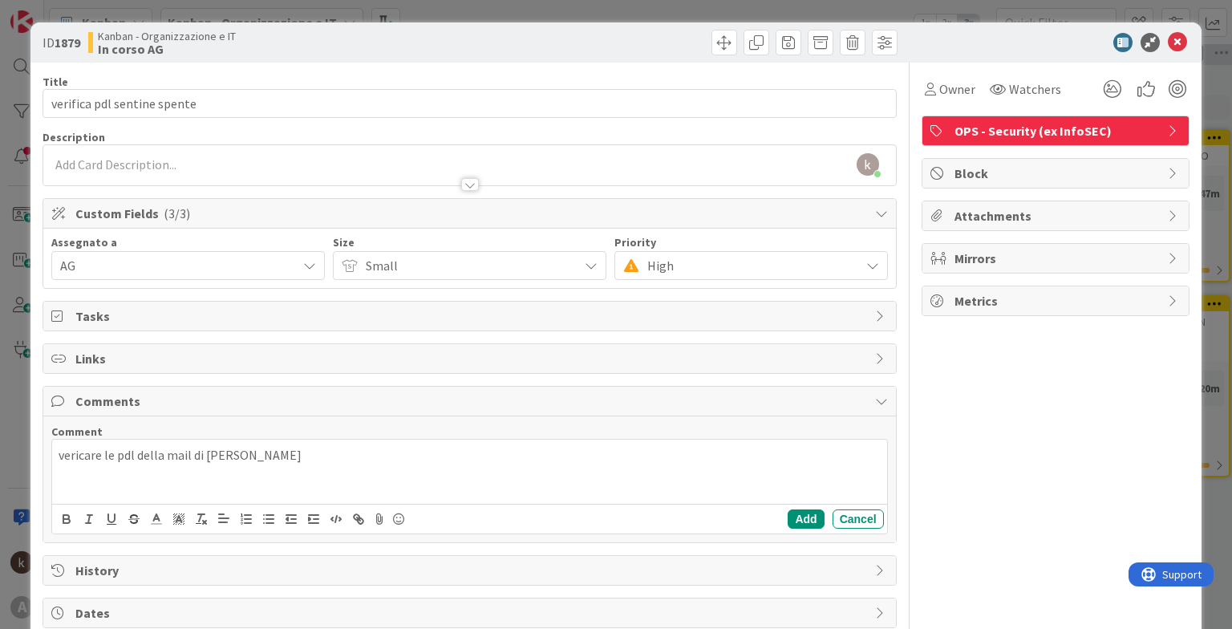
click at [85, 454] on p "vericare le pdl della mail di [PERSON_NAME]" at bounding box center [469, 455] width 821 height 18
click at [148, 366] on div "Links" at bounding box center [469, 358] width 852 height 29
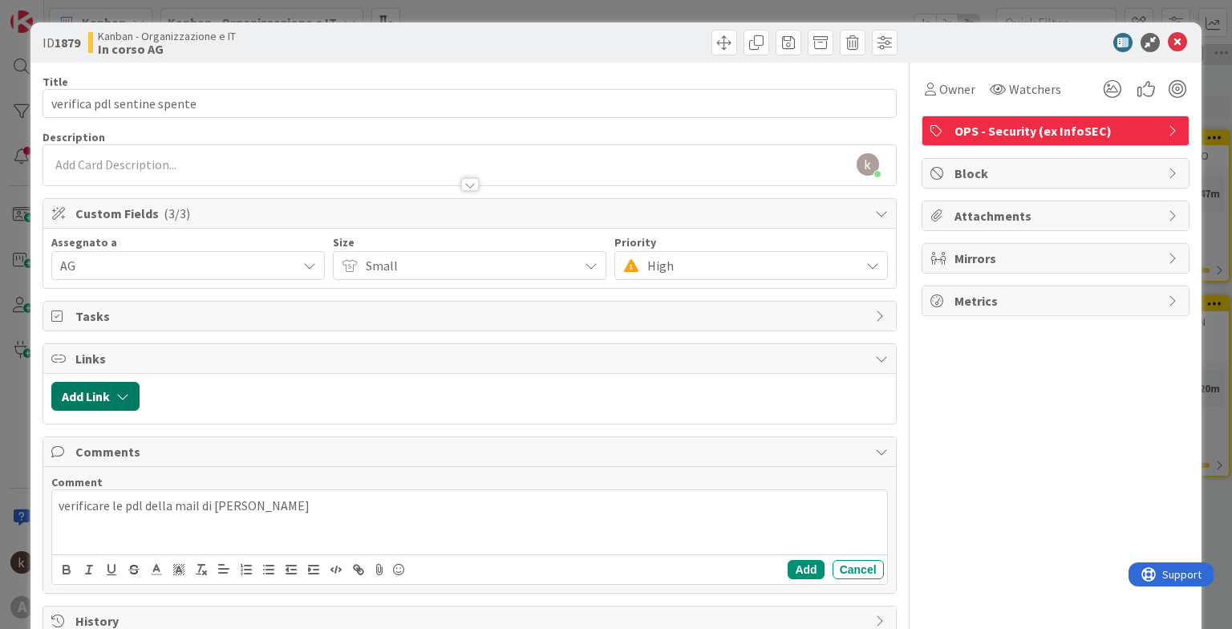
click at [115, 396] on button "Add Link" at bounding box center [95, 396] width 88 height 29
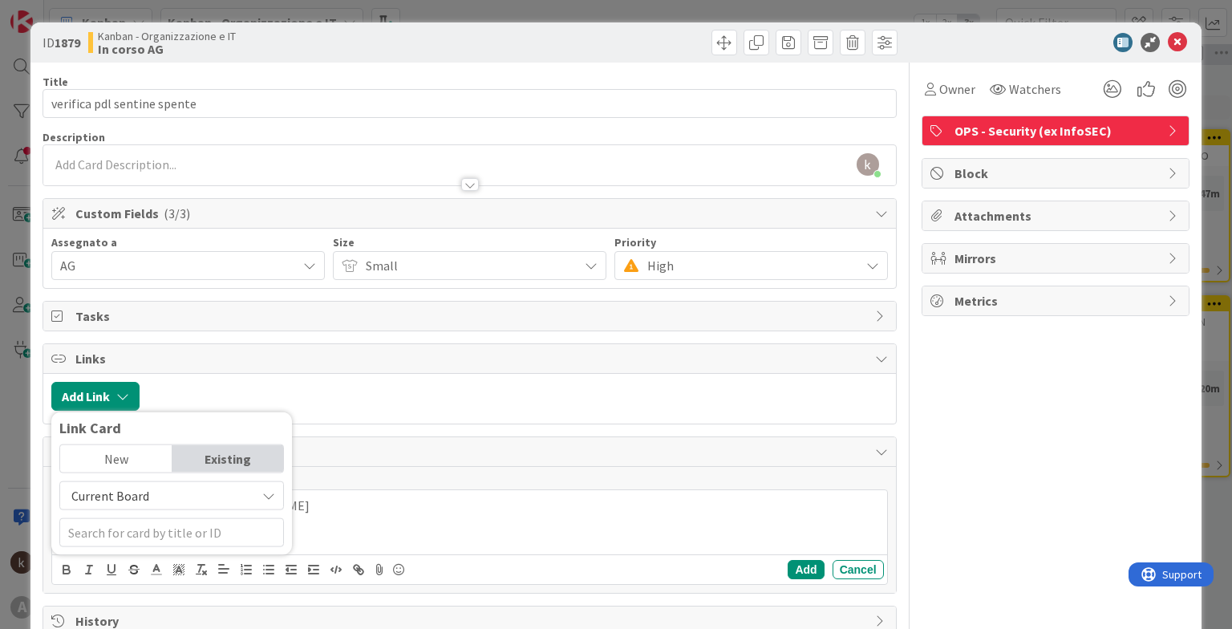
click at [199, 504] on span "Current Board" at bounding box center [158, 495] width 180 height 22
click at [132, 555] on span "All Boards" at bounding box center [179, 562] width 223 height 24
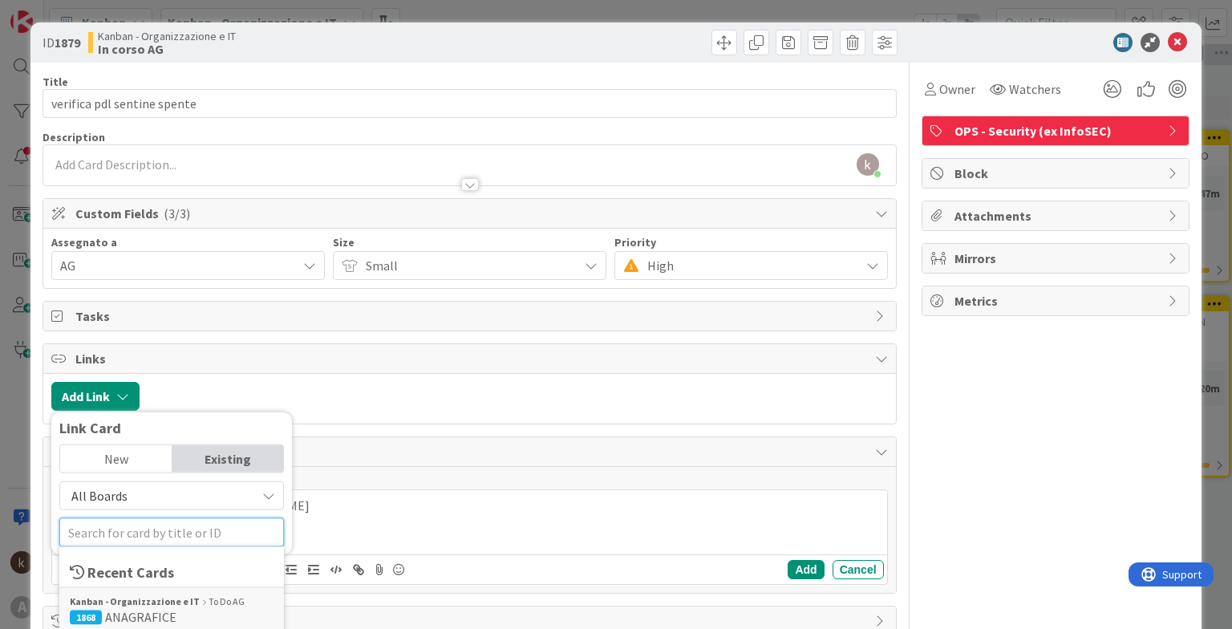
click at [168, 533] on input "text" at bounding box center [171, 532] width 225 height 29
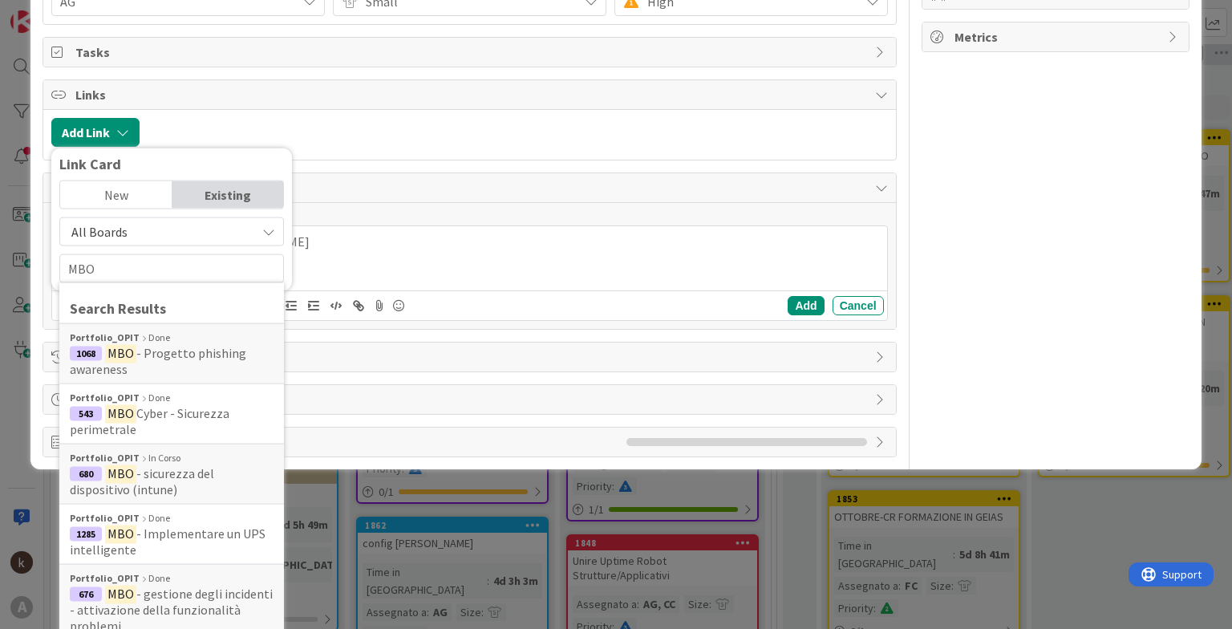
scroll to position [225, 0]
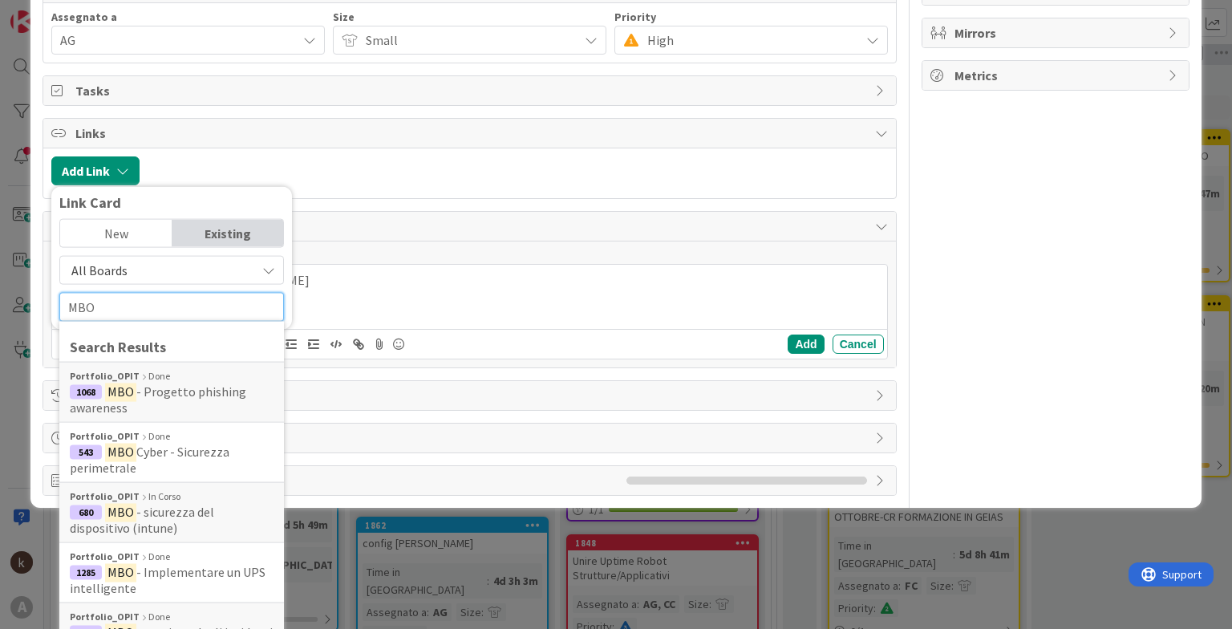
click at [222, 307] on input "MBO" at bounding box center [171, 307] width 225 height 29
type input "M"
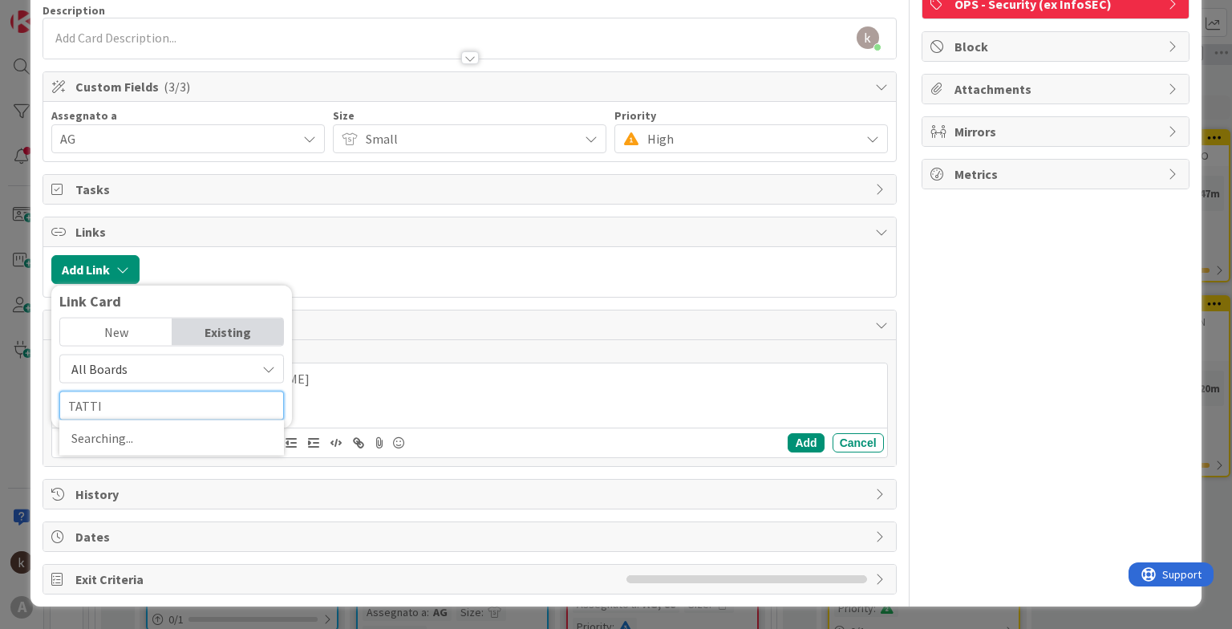
scroll to position [122, 0]
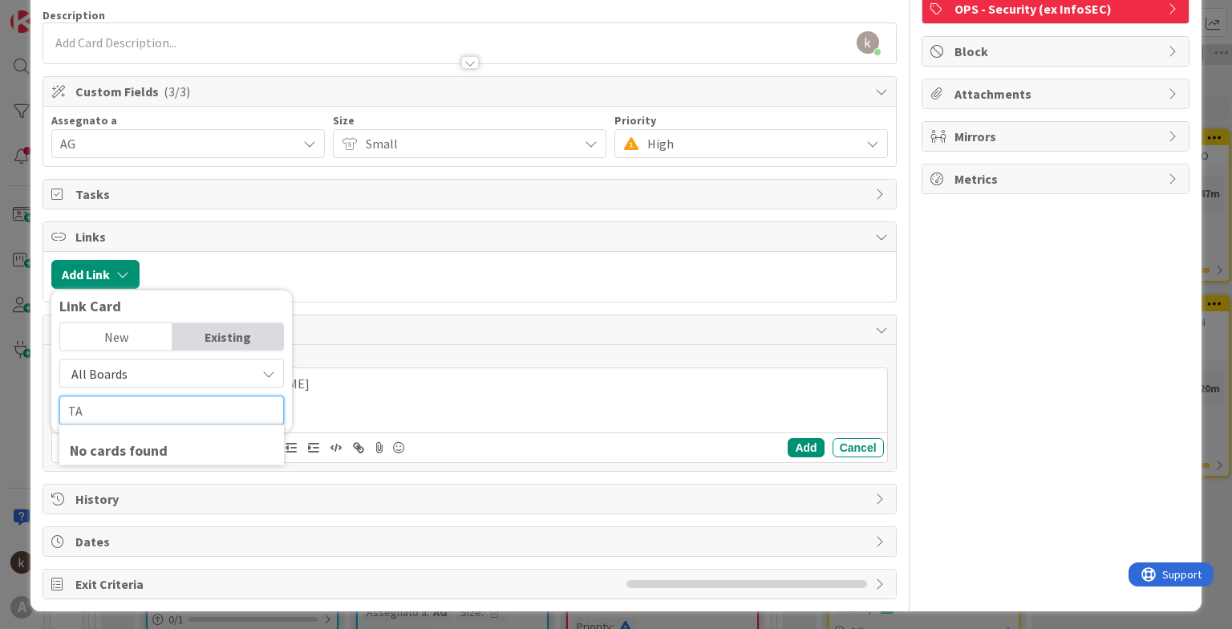
type input "T"
type input "TATTICHE"
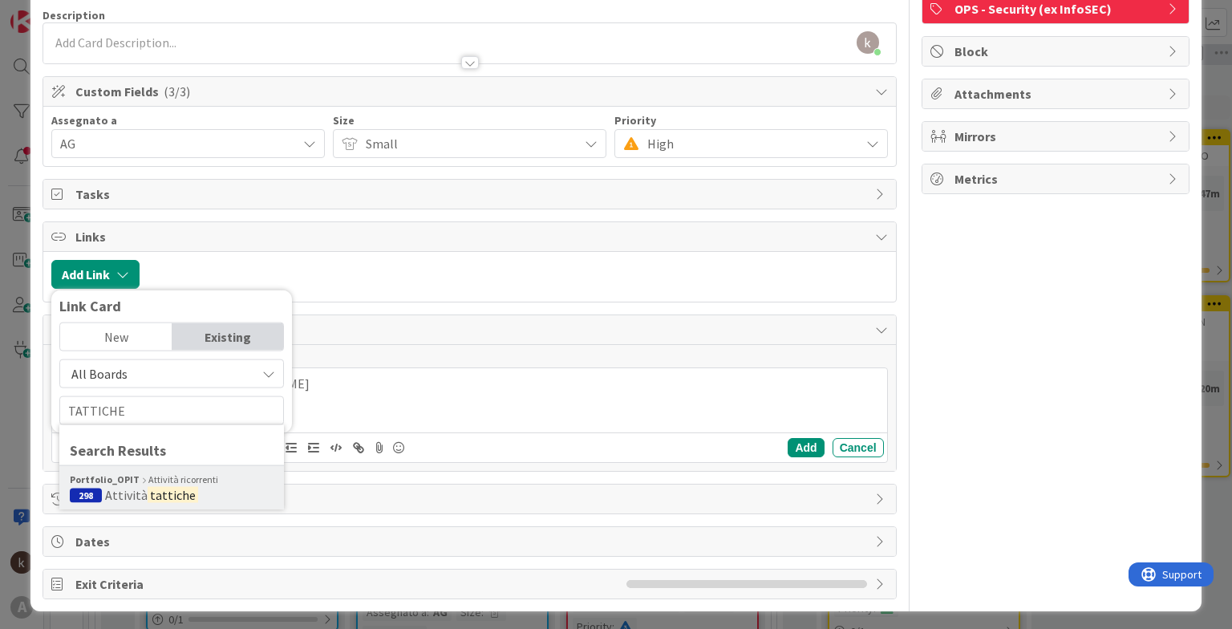
click at [128, 491] on span "Attività" at bounding box center [126, 495] width 42 height 16
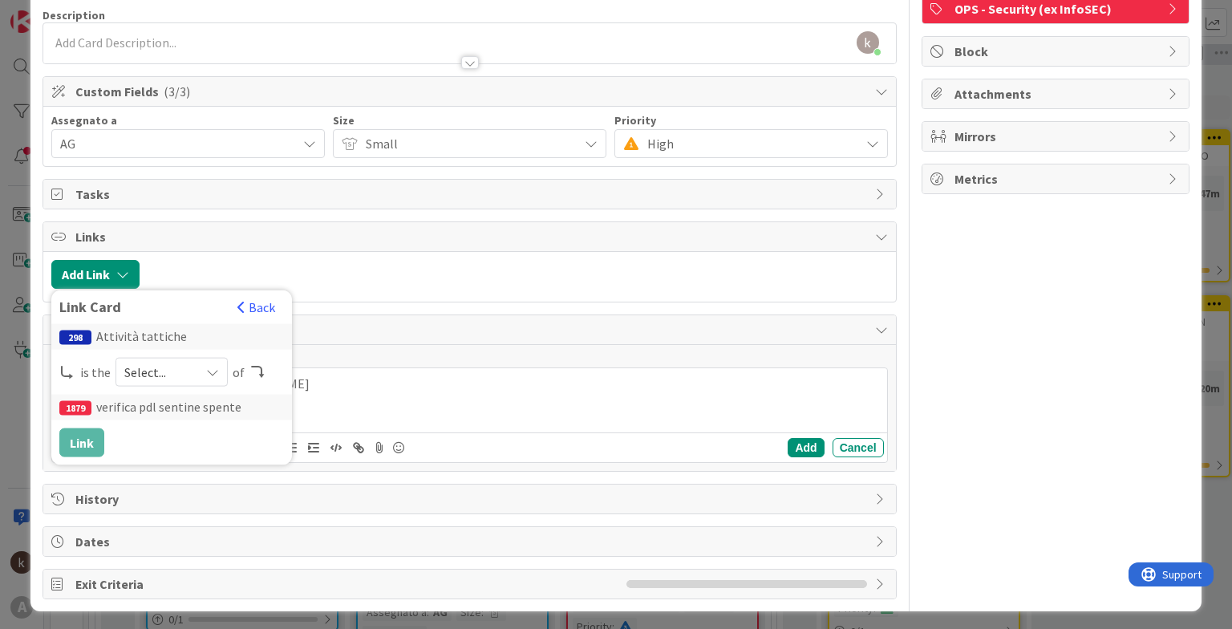
click at [192, 367] on div "Select..." at bounding box center [171, 372] width 112 height 29
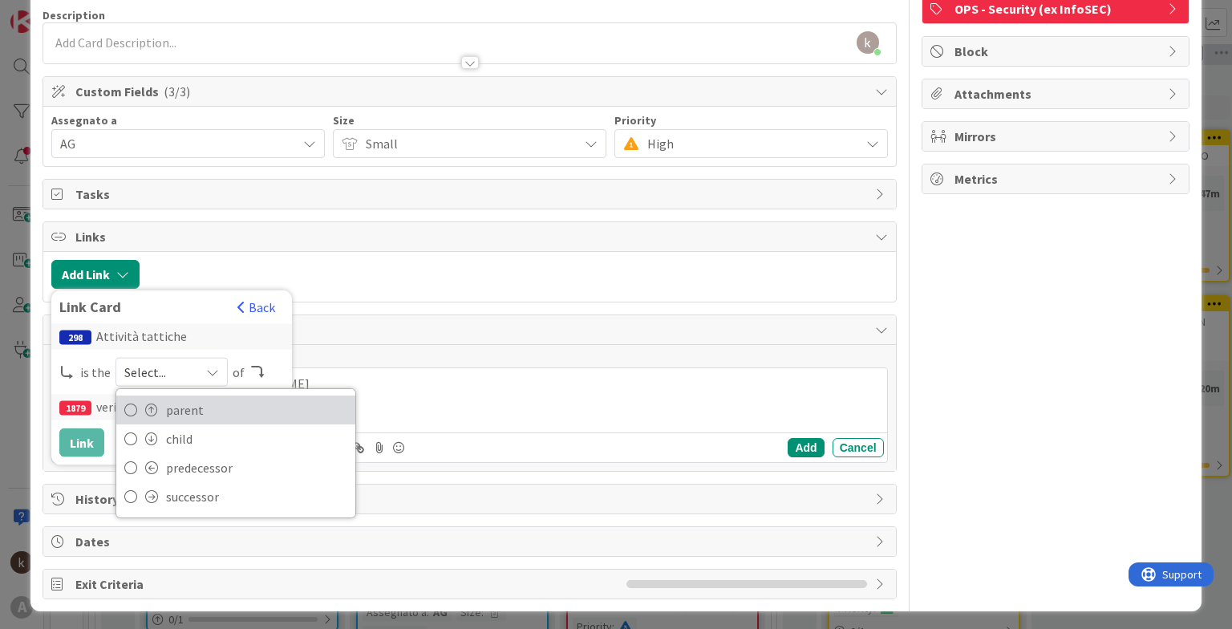
click at [179, 412] on span "parent" at bounding box center [256, 410] width 181 height 24
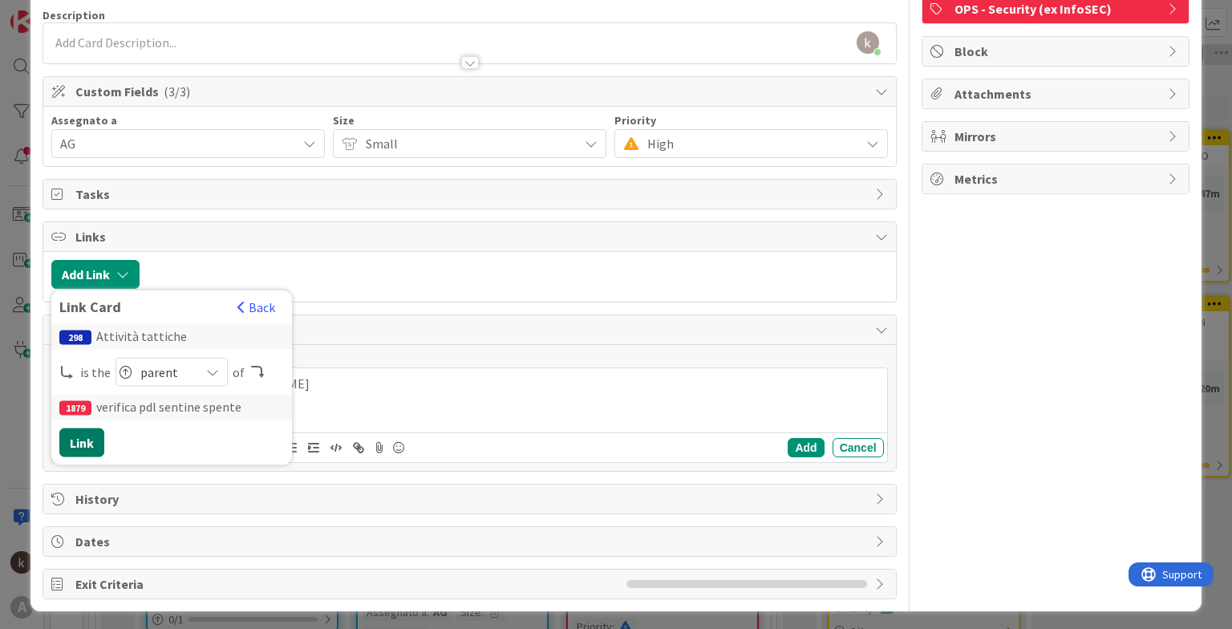
click at [91, 432] on button "Link" at bounding box center [81, 442] width 45 height 29
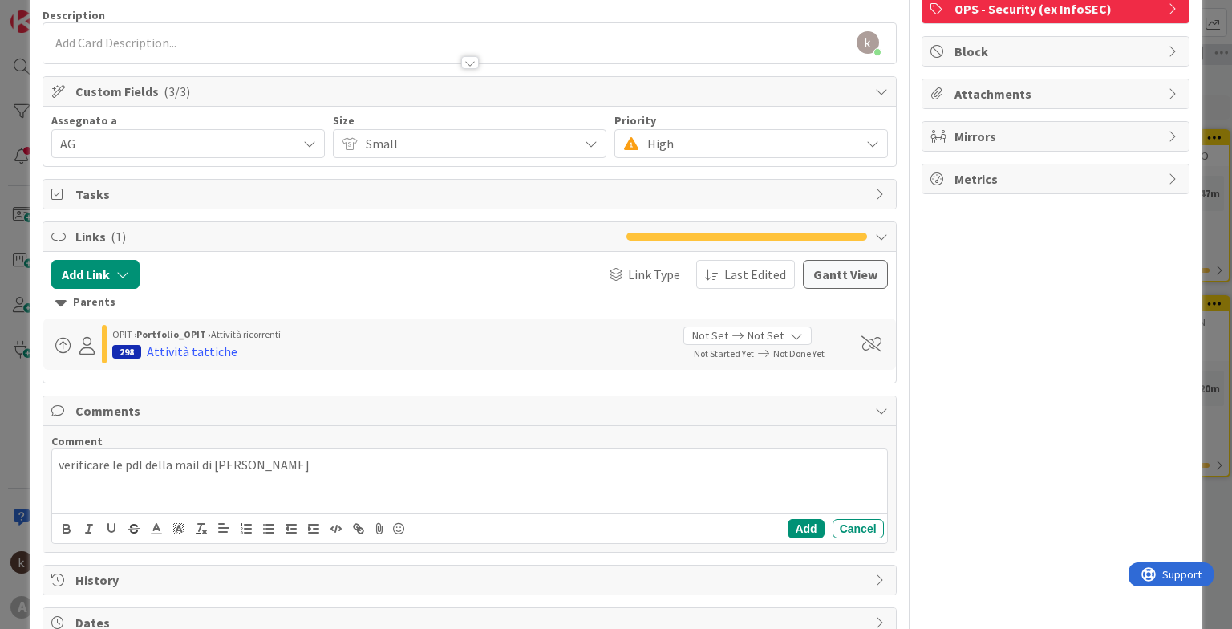
scroll to position [0, 0]
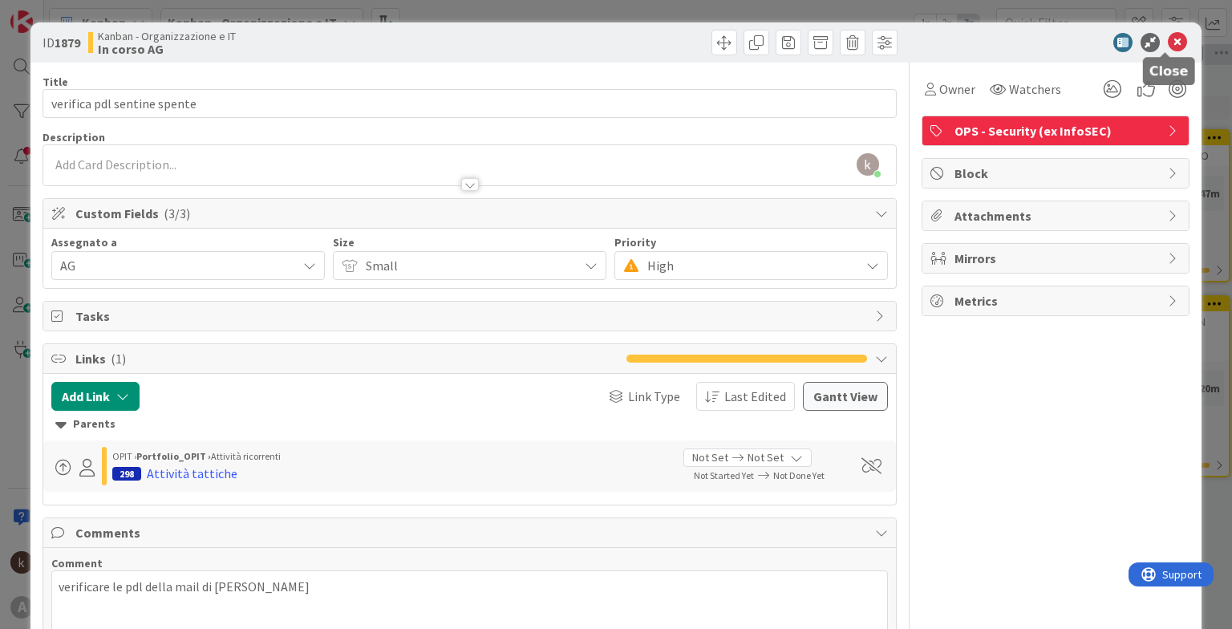
click at [1167, 33] on icon at bounding box center [1176, 42] width 19 height 19
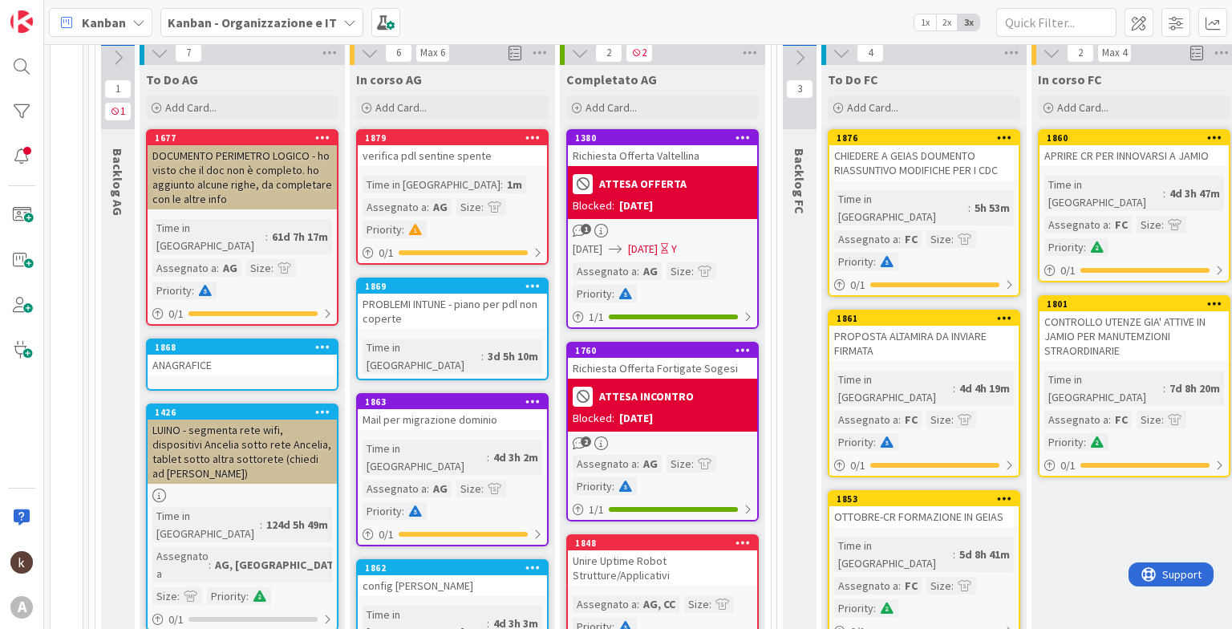
click at [515, 314] on div "PROBLEMI INTUNE - piano per pdl non coperte" at bounding box center [452, 310] width 189 height 35
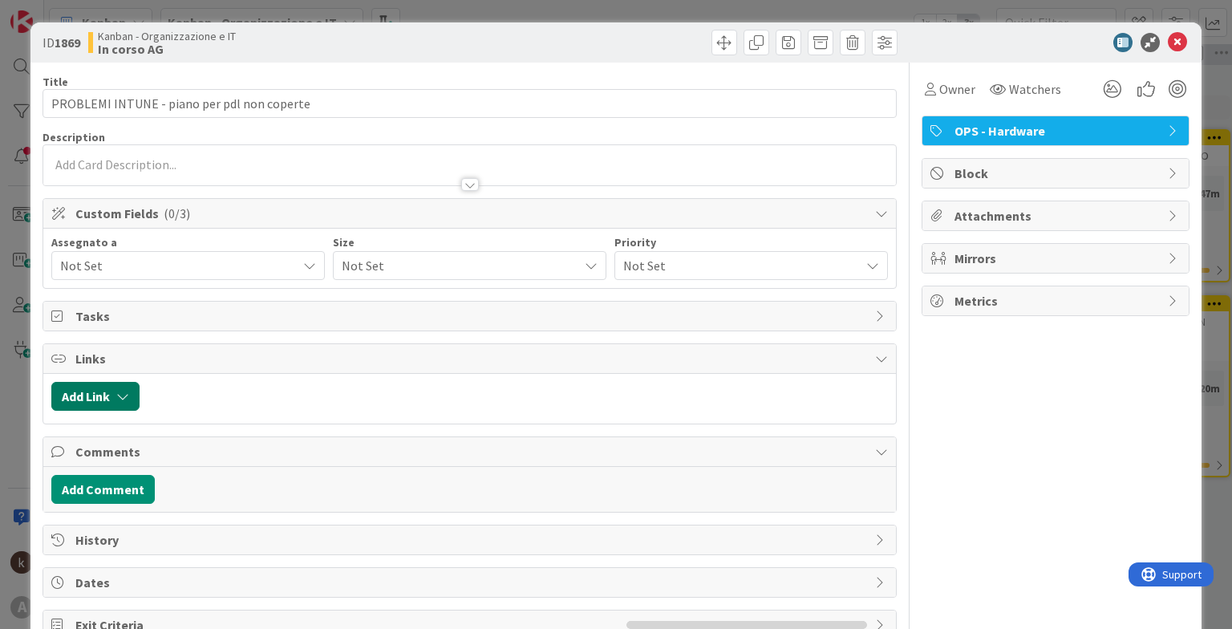
click at [125, 391] on icon "button" at bounding box center [122, 396] width 13 height 13
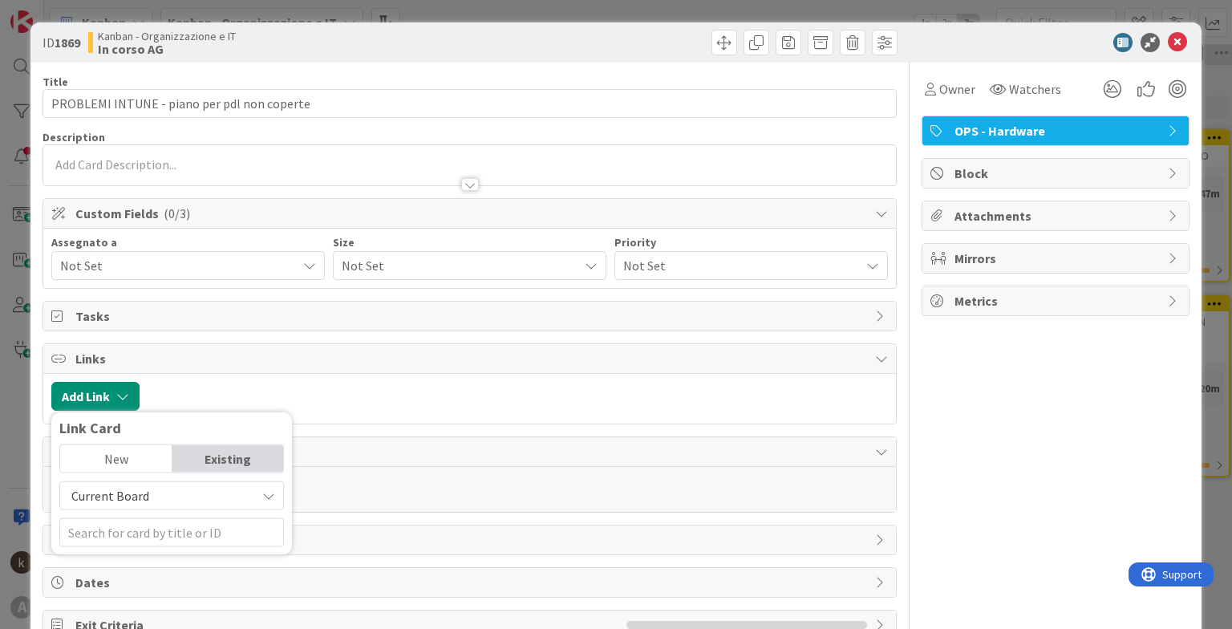
click at [167, 495] on span "Current Board" at bounding box center [158, 495] width 180 height 22
click at [118, 554] on span "All Boards" at bounding box center [179, 562] width 223 height 24
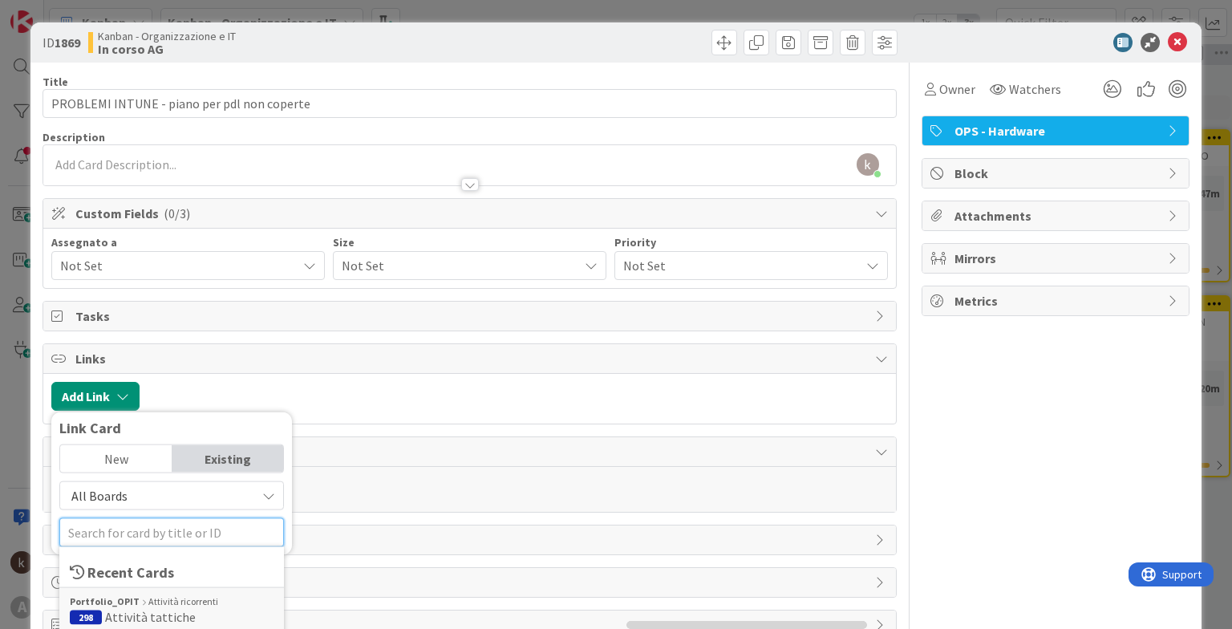
click at [158, 522] on input "text" at bounding box center [171, 532] width 225 height 29
type input "680"
click at [152, 613] on span "MBO - sicurezza del dispositivo (intune)" at bounding box center [141, 625] width 142 height 32
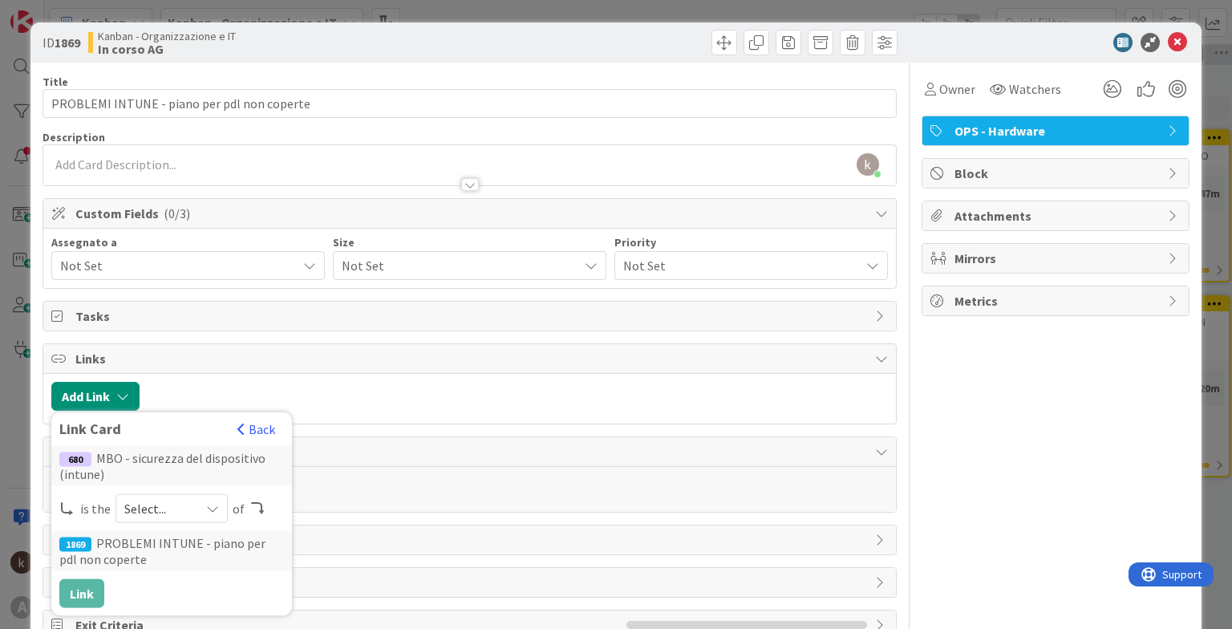
click at [163, 520] on div "680 MBO - sicurezza del dispositivo (intune) is the Select... of 1869 PROBLEMI …" at bounding box center [171, 527] width 225 height 162
click at [189, 512] on span "Select..." at bounding box center [157, 508] width 67 height 22
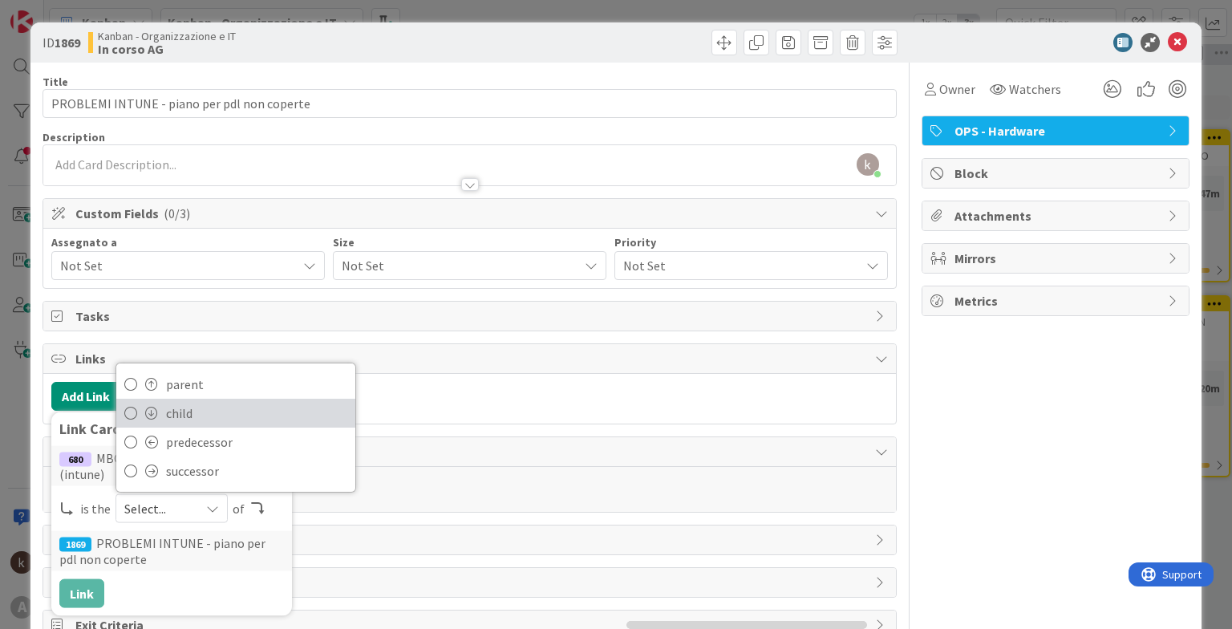
click at [178, 415] on span "child" at bounding box center [256, 413] width 181 height 24
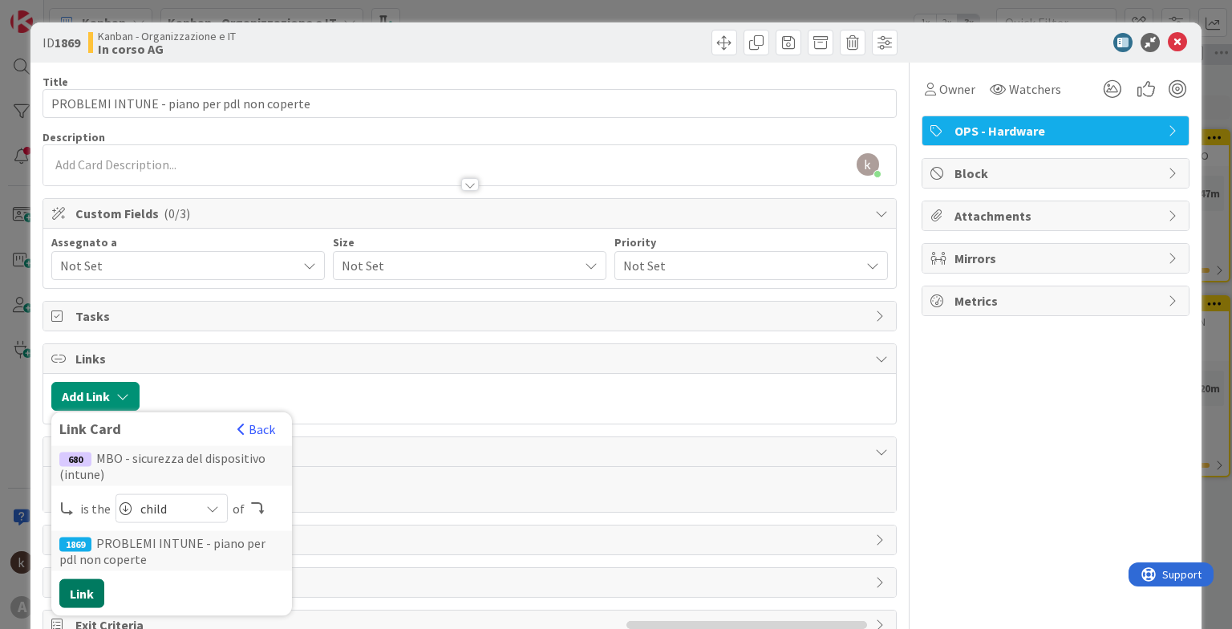
click at [84, 589] on button "Link" at bounding box center [81, 593] width 45 height 29
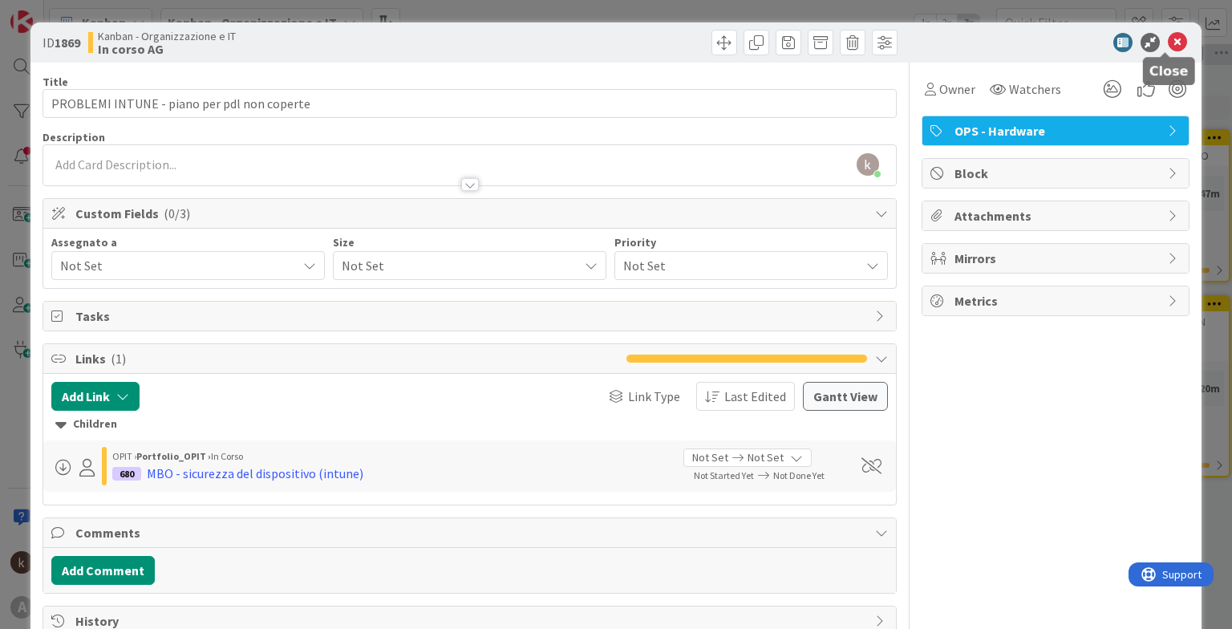
click at [1171, 42] on icon at bounding box center [1176, 42] width 19 height 19
